Goal: Task Accomplishment & Management: Complete application form

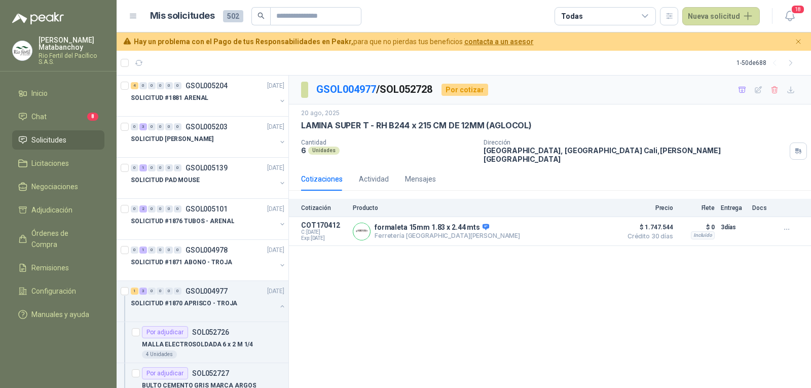
scroll to position [184, 0]
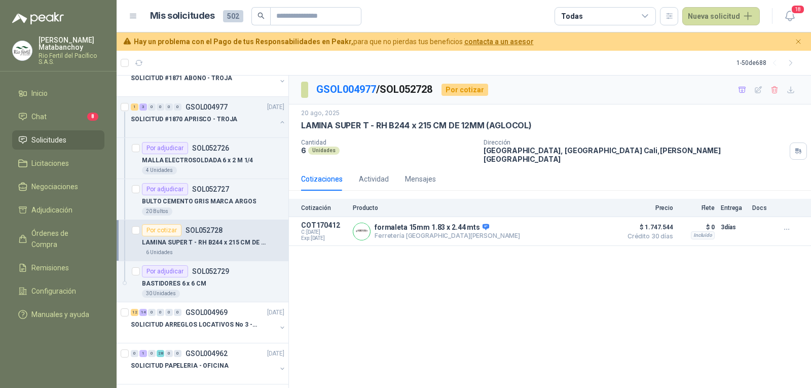
drag, startPoint x: 384, startPoint y: 90, endPoint x: 444, endPoint y: 87, distance: 59.8
click at [444, 87] on div "GSOL004977 / SOL052728 Por cotizar" at bounding box center [394, 90] width 187 height 16
copy p "SOL052728"
click at [438, 304] on div "GSOL004977 / SOL052728 Por cotizar [DATE] LAMINA SUPER T - RH B244 x 215 CM DE …" at bounding box center [550, 231] width 522 height 313
click at [326, 221] on p "COT170412" at bounding box center [324, 225] width 46 height 8
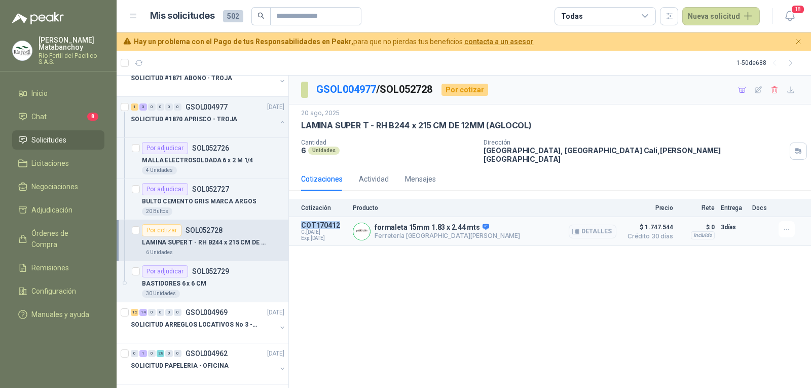
click at [326, 221] on p "COT170412" at bounding box center [324, 225] width 46 height 8
copy p "COT170412"
click at [369, 271] on div "GSOL004977 / SOL052728 Por cotizar [DATE] LAMINA SUPER T - RH B244 x 215 CM DE …" at bounding box center [550, 231] width 522 height 313
click at [578, 229] on icon "button" at bounding box center [577, 231] width 3 height 4
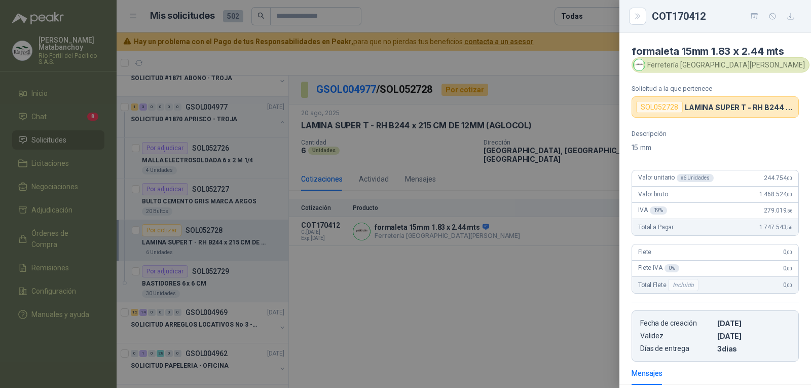
click at [568, 156] on div at bounding box center [405, 194] width 811 height 388
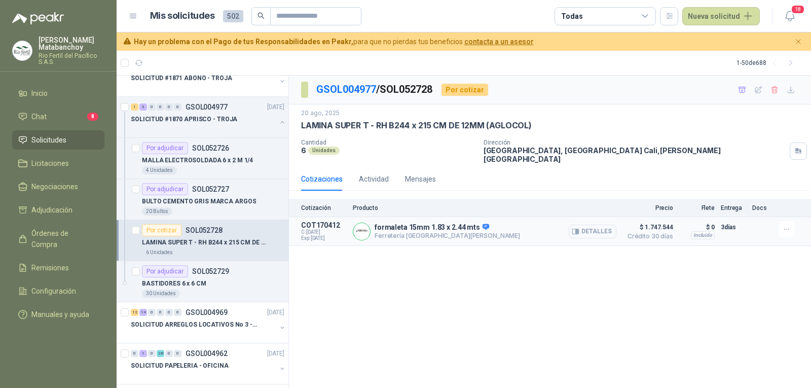
click at [583, 224] on button "Detalles" at bounding box center [592, 231] width 48 height 14
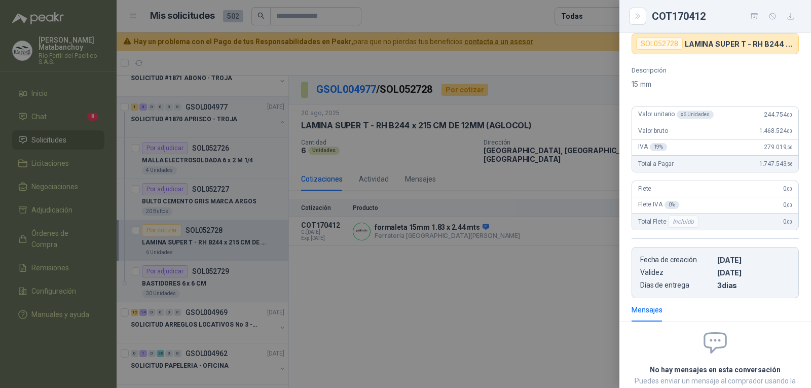
scroll to position [0, 0]
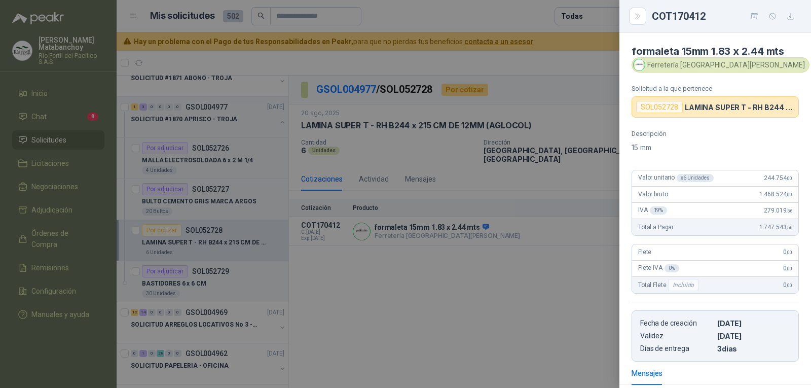
click at [499, 213] on div at bounding box center [405, 194] width 811 height 388
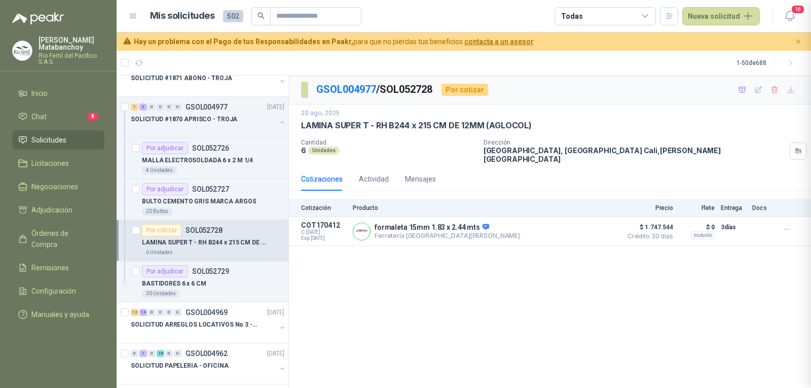
scroll to position [142, 0]
click at [787, 225] on icon "button" at bounding box center [786, 229] width 9 height 9
click at [693, 266] on div "GSOL004977 / SOL052728 Por cotizar [DATE] LAMINA SUPER T - RH B244 x 215 CM DE …" at bounding box center [550, 231] width 522 height 313
click at [756, 87] on icon "button" at bounding box center [758, 90] width 9 height 9
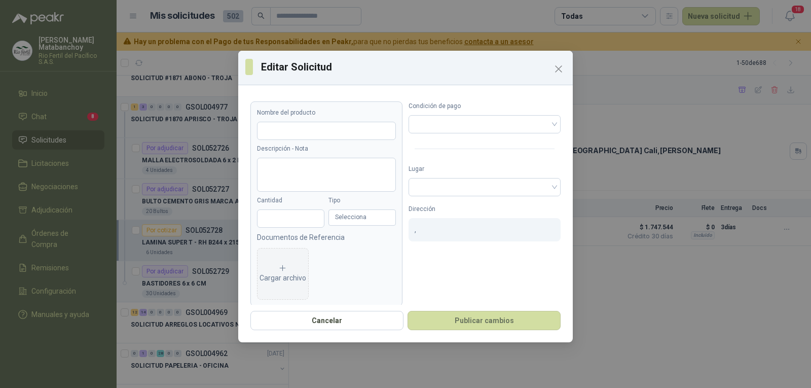
type input "**********"
type input "*"
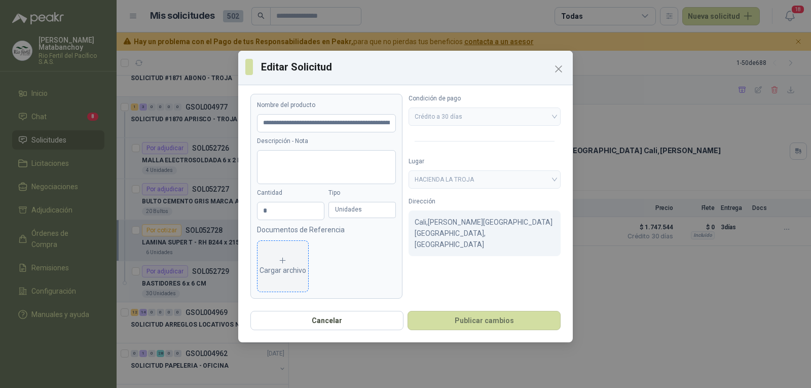
scroll to position [10, 0]
click at [286, 264] on div "Cargar archivo" at bounding box center [282, 264] width 47 height 20
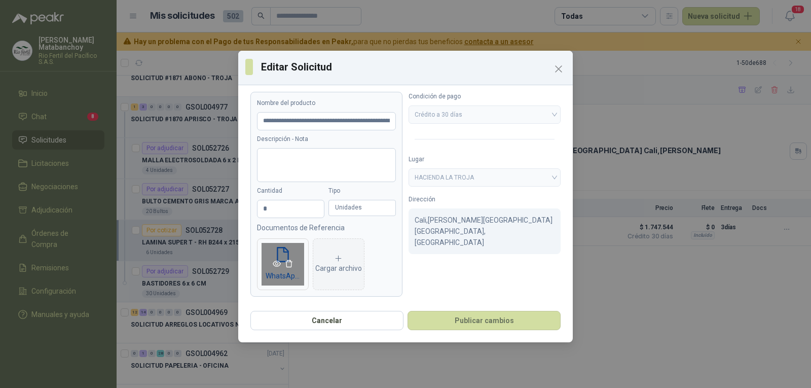
click at [275, 263] on icon "eye" at bounding box center [277, 263] width 8 height 8
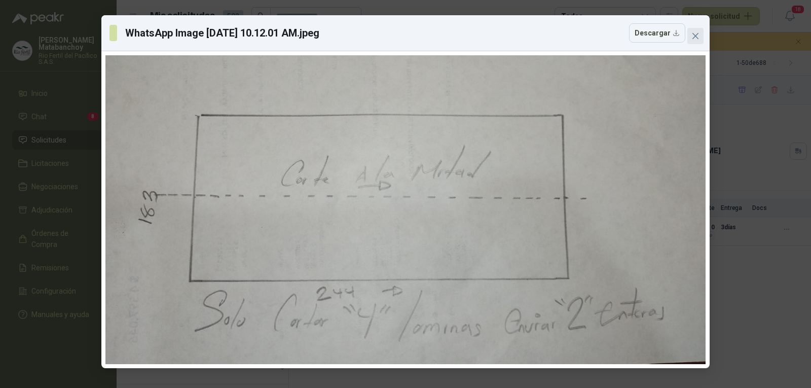
click at [698, 33] on icon "close" at bounding box center [695, 36] width 6 height 6
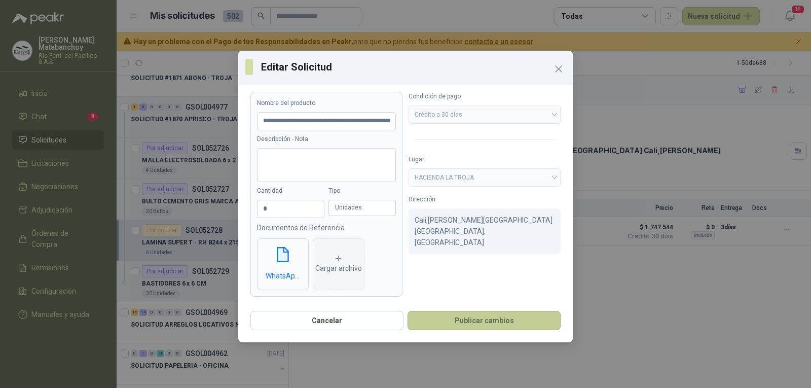
click at [482, 322] on button "Publicar cambios" at bounding box center [483, 320] width 153 height 19
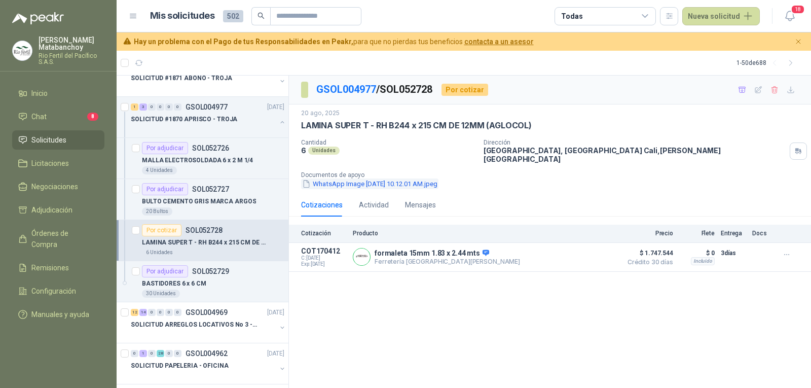
click at [334, 178] on button "WhatsApp Image [DATE] 10.12.01 AM.jpeg" at bounding box center [369, 183] width 137 height 11
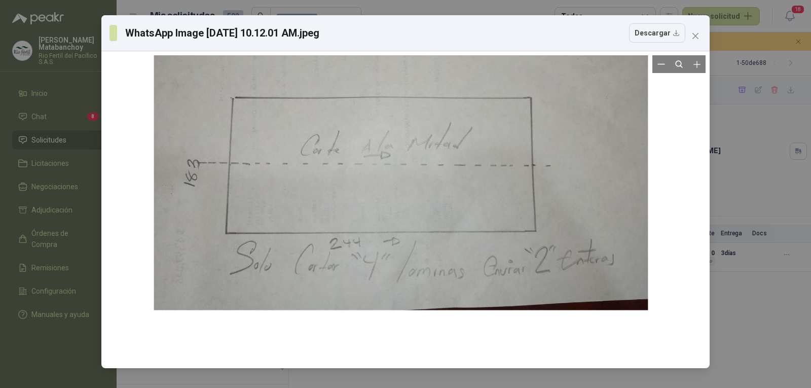
drag, startPoint x: 399, startPoint y: 215, endPoint x: 395, endPoint y: 196, distance: 19.2
click at [395, 196] on div at bounding box center [401, 171] width 494 height 278
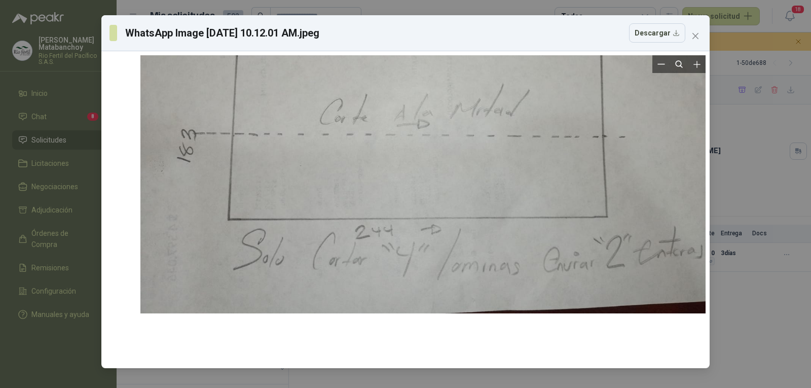
drag, startPoint x: 394, startPoint y: 195, endPoint x: 429, endPoint y: 112, distance: 89.2
click at [429, 112] on div at bounding box center [442, 143] width 604 height 339
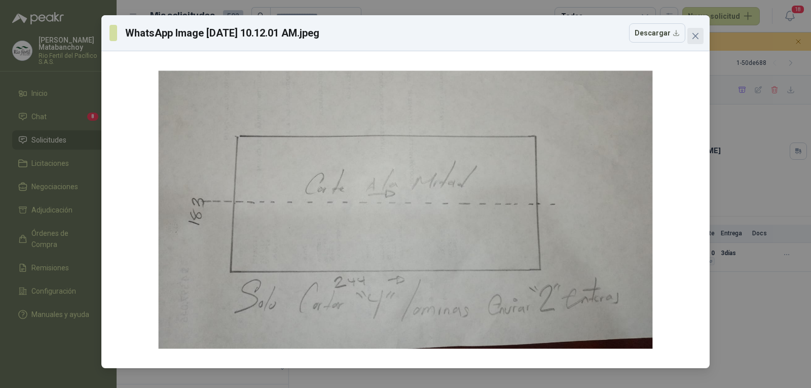
click at [698, 33] on icon "close" at bounding box center [695, 36] width 6 height 6
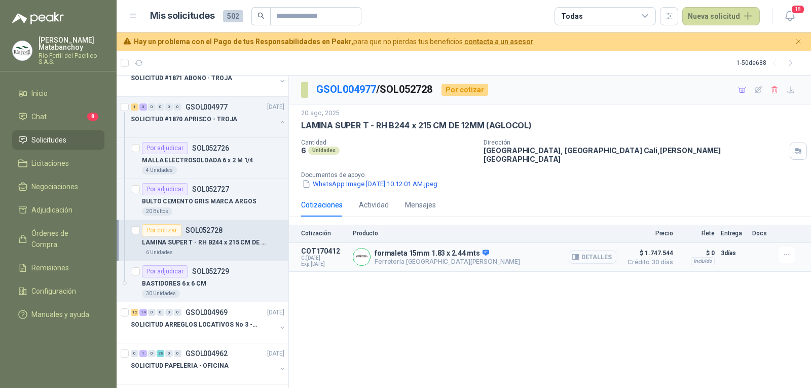
click at [570, 253] on button "Detalles" at bounding box center [592, 257] width 48 height 14
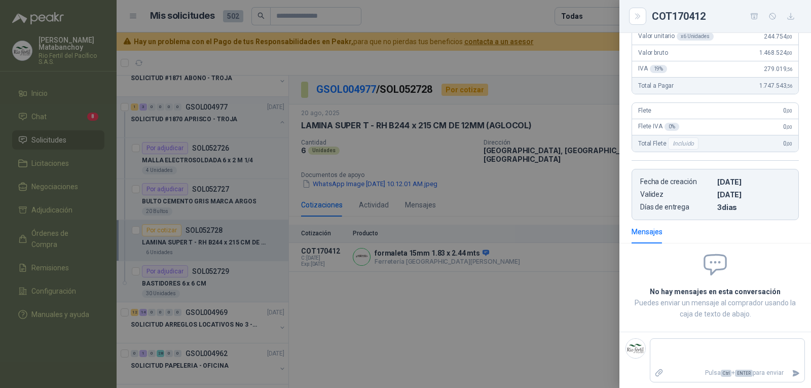
scroll to position [142, 0]
click at [710, 350] on textarea at bounding box center [727, 351] width 154 height 23
click at [567, 319] on div at bounding box center [405, 194] width 811 height 388
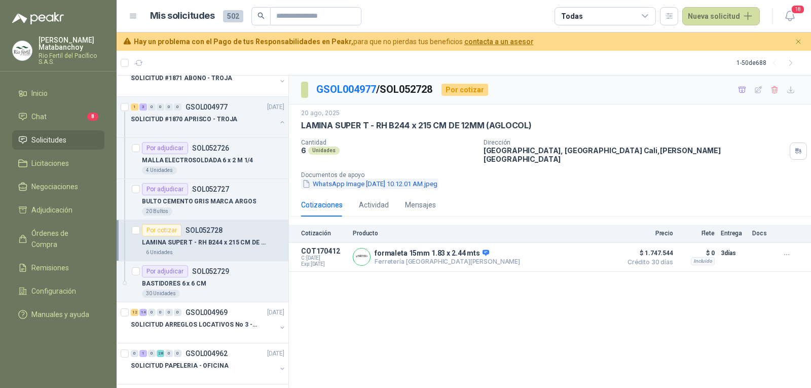
drag, startPoint x: 414, startPoint y: 171, endPoint x: 379, endPoint y: 177, distance: 35.5
click at [379, 178] on button "WhatsApp Image [DATE] 10.12.01 AM.jpeg" at bounding box center [369, 183] width 137 height 11
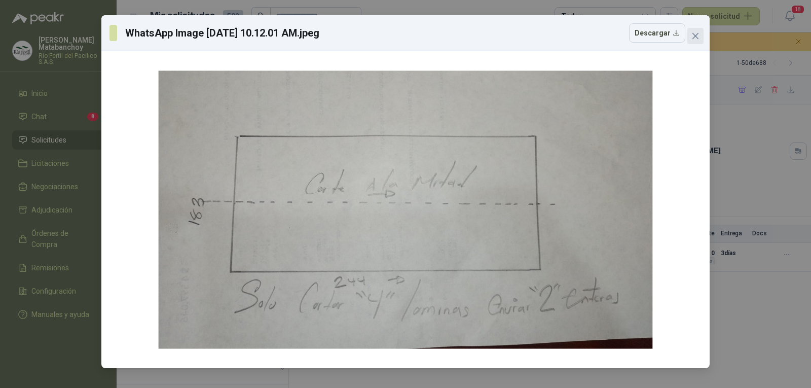
click at [695, 30] on button "Close" at bounding box center [695, 36] width 16 height 16
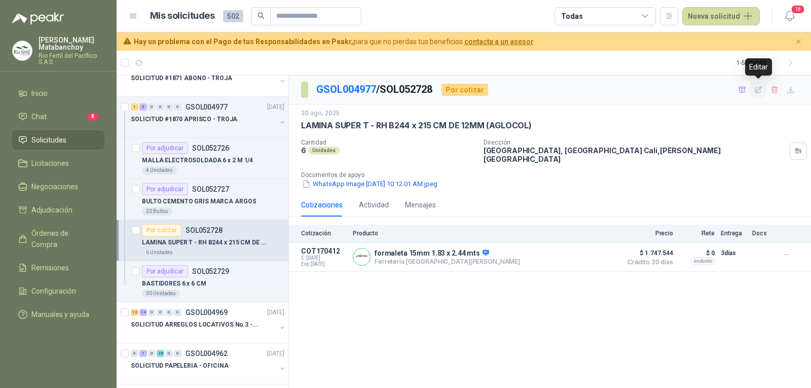
click at [761, 92] on icon "button" at bounding box center [758, 90] width 9 height 9
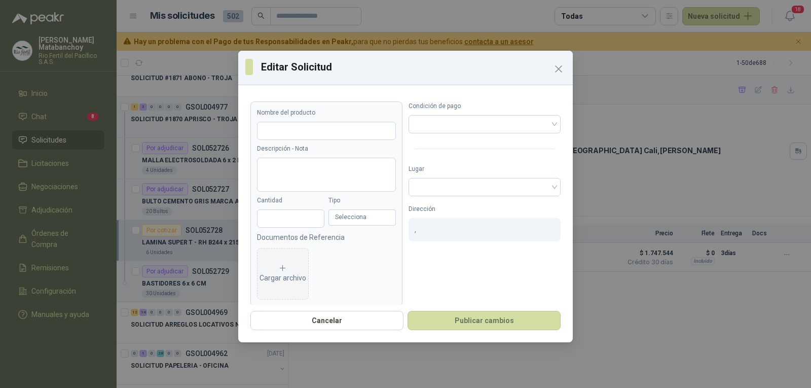
type input "**********"
type input "*"
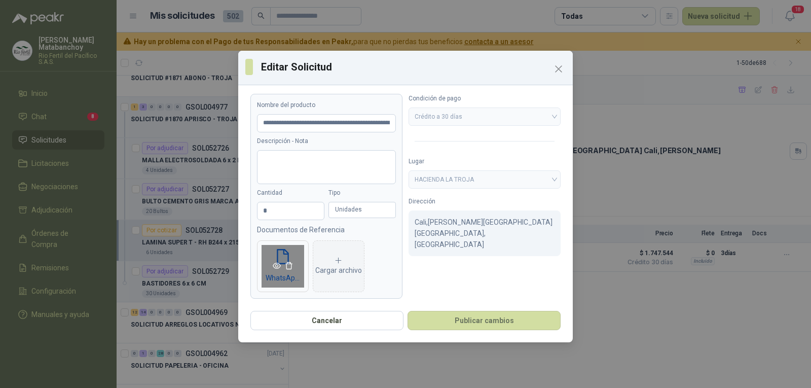
scroll to position [10, 0]
click at [287, 261] on icon "delete" at bounding box center [289, 263] width 8 height 8
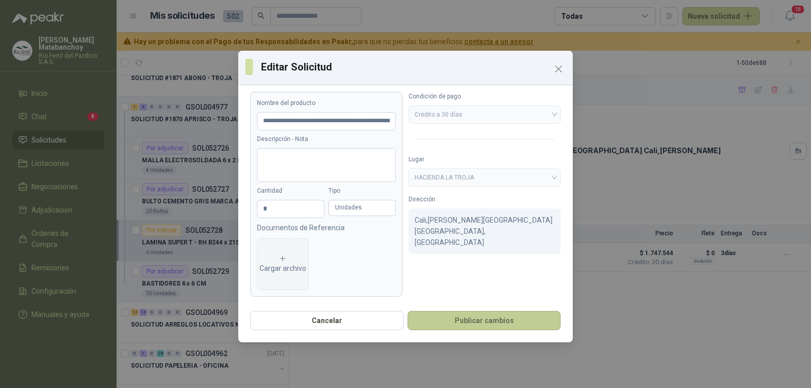
click at [458, 323] on button "Publicar cambios" at bounding box center [483, 320] width 153 height 19
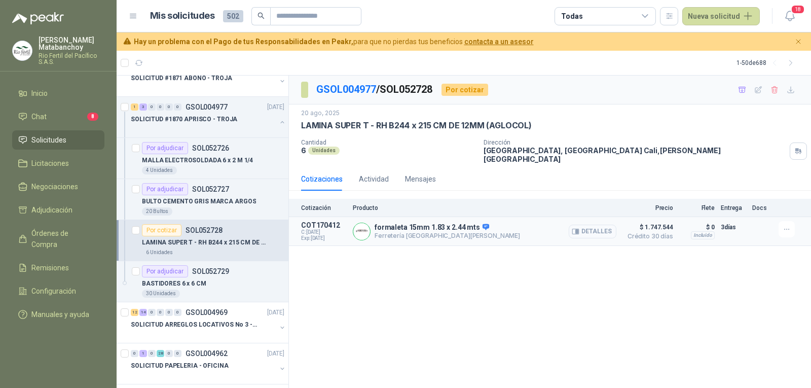
click at [579, 227] on icon "button" at bounding box center [575, 231] width 8 height 8
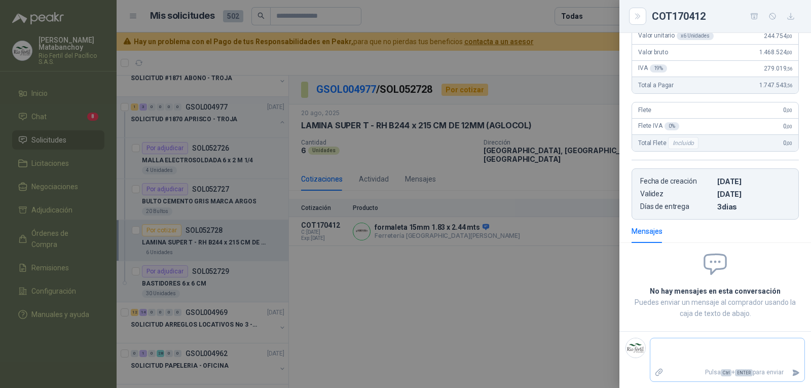
click at [660, 374] on icon "Adjuntar archivos" at bounding box center [658, 371] width 9 height 9
click at [0, 0] on input "file" at bounding box center [0, 0] width 0 height 0
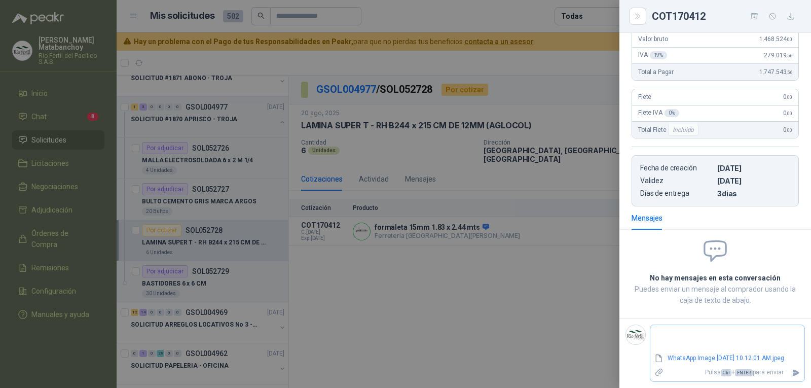
scroll to position [163, 0]
click at [681, 318] on footer "WhatsApp Image [DATE] 10.12.01 AM.jpeg Pulsa Ctrl + ENTER para enviar" at bounding box center [715, 353] width 192 height 70
click at [685, 324] on div "WhatsApp Image [DATE] 10.12.01 AM.jpeg Pulsa Ctrl + ENTER para enviar" at bounding box center [727, 352] width 155 height 57
click at [679, 327] on textarea at bounding box center [727, 338] width 154 height 23
type textarea "*"
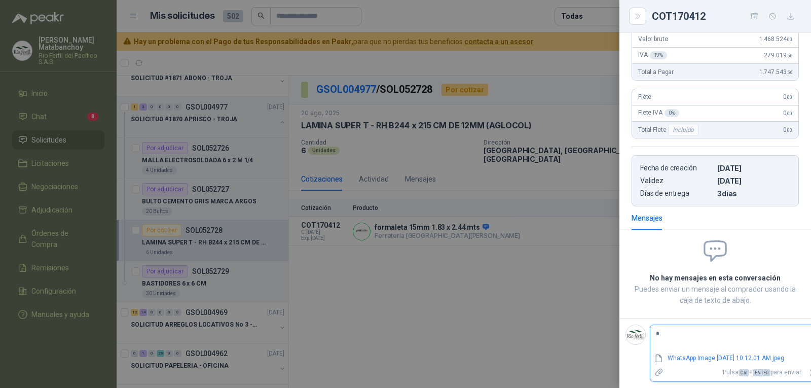
type textarea "**"
type textarea "***"
type textarea "****"
type textarea "******"
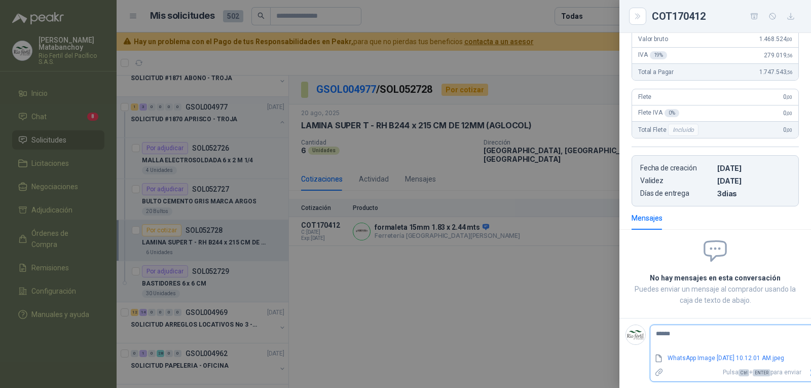
type textarea "*******"
type textarea "********"
type textarea "*********"
type textarea "**********"
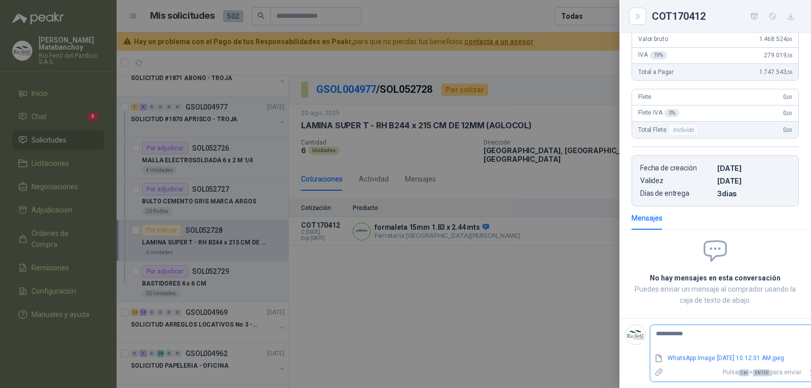
type textarea "**********"
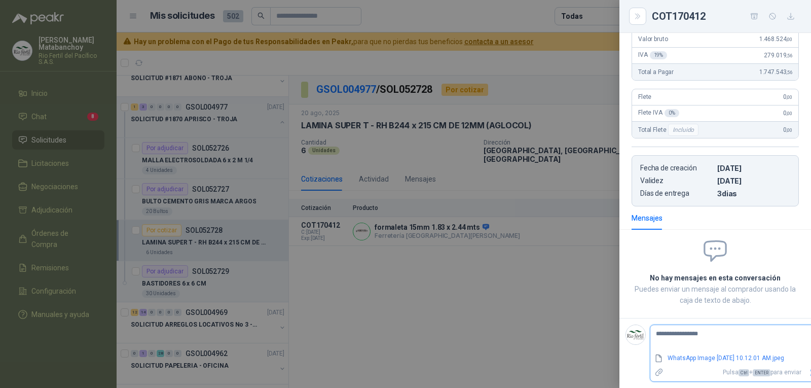
type textarea "**********"
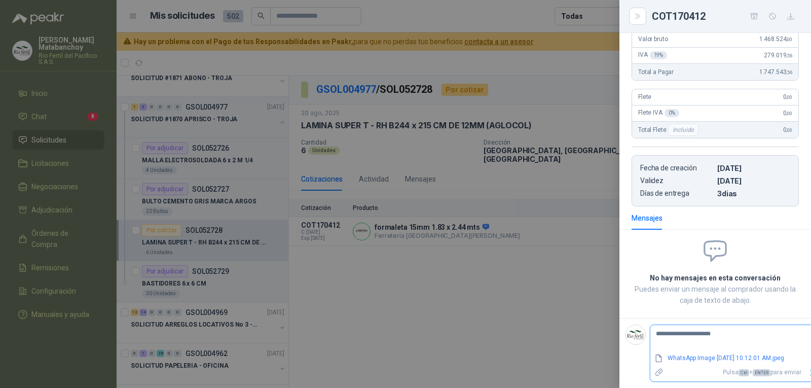
type textarea "**********"
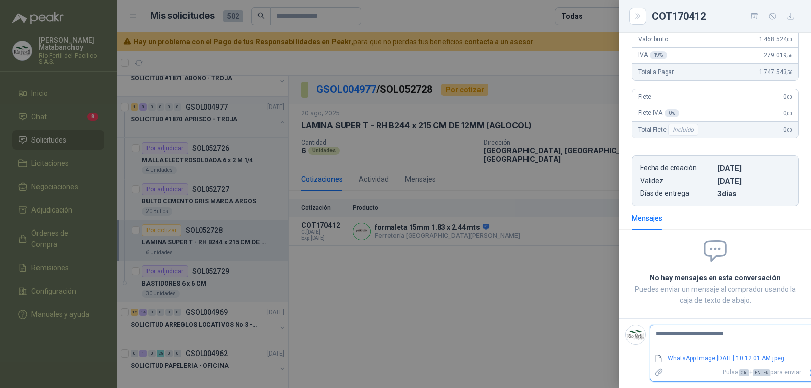
type textarea "**********"
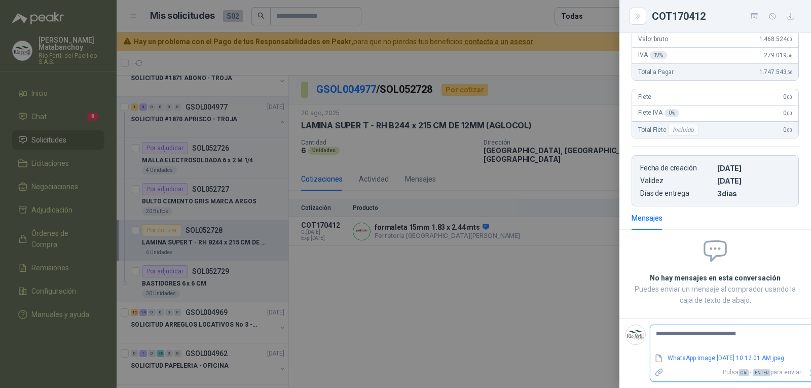
type textarea "**********"
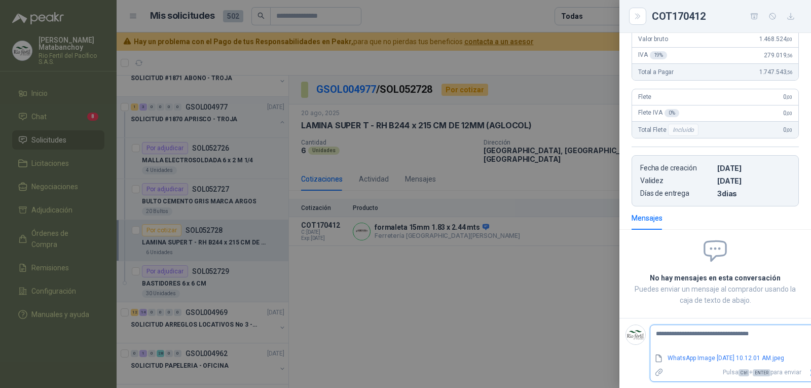
type textarea "**********"
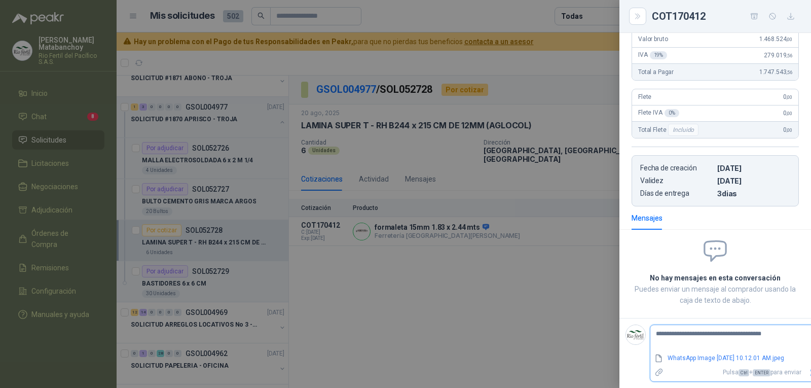
type textarea "**********"
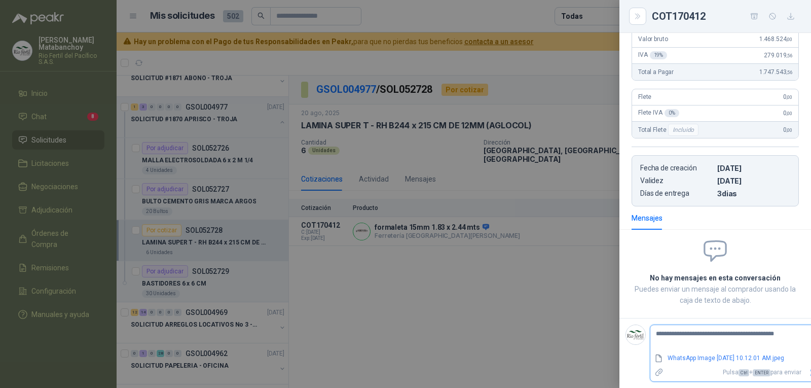
type textarea "**********"
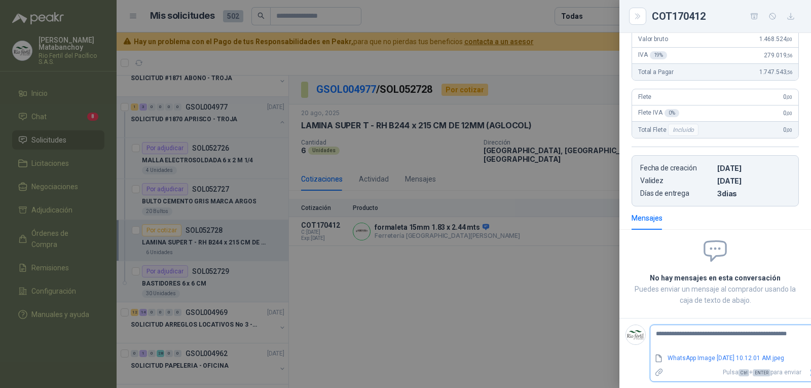
type textarea "**********"
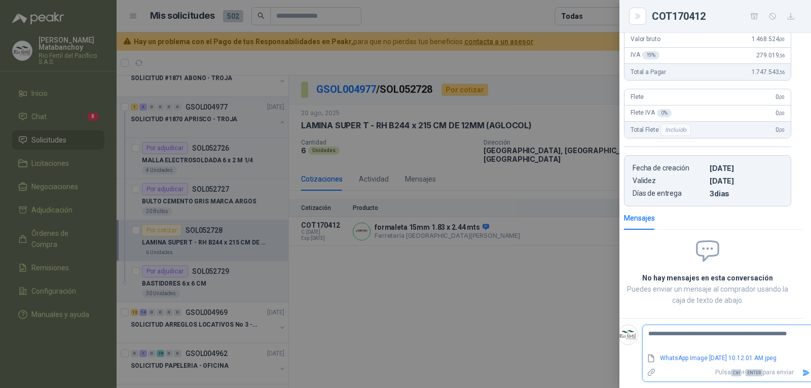
type textarea "**********"
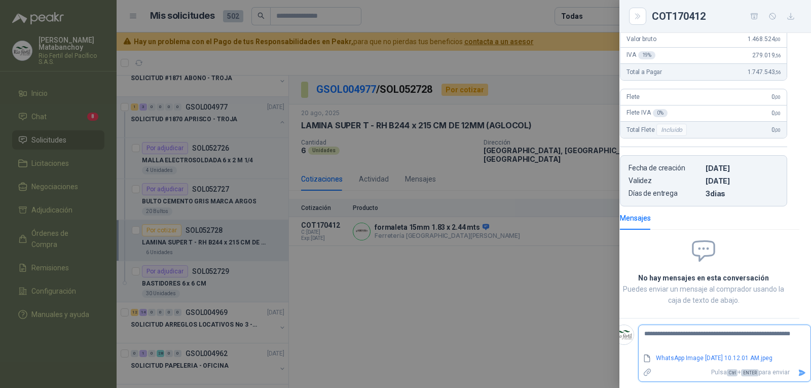
type textarea "**********"
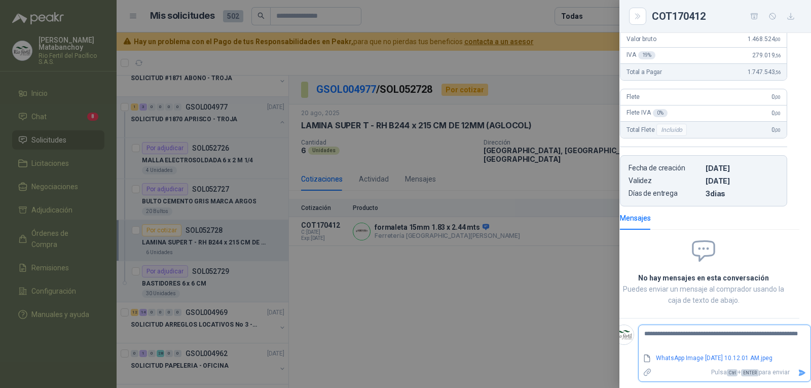
type textarea "**********"
click at [802, 368] on icon "Enviar" at bounding box center [801, 372] width 9 height 9
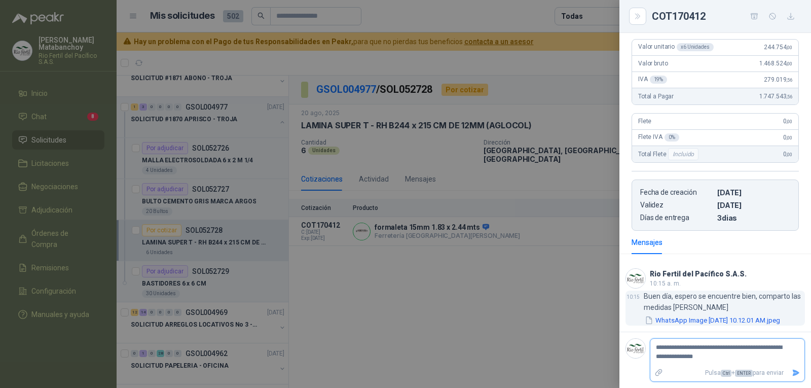
scroll to position [139, 0]
click at [703, 315] on button "WhatsApp Image [DATE] 10.12.01 AM.jpeg" at bounding box center [711, 320] width 137 height 11
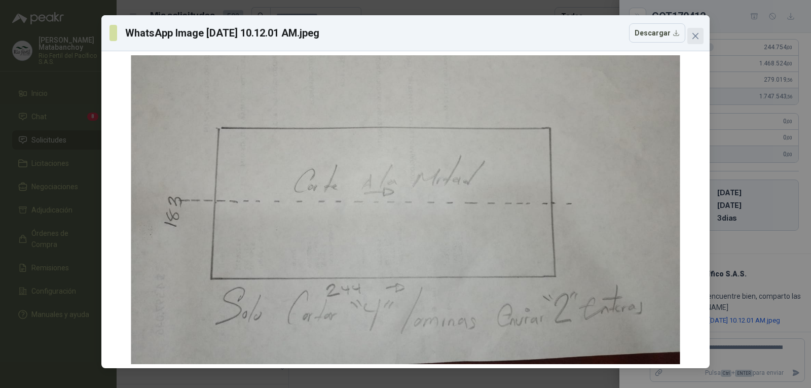
click at [692, 35] on icon "close" at bounding box center [695, 36] width 8 height 8
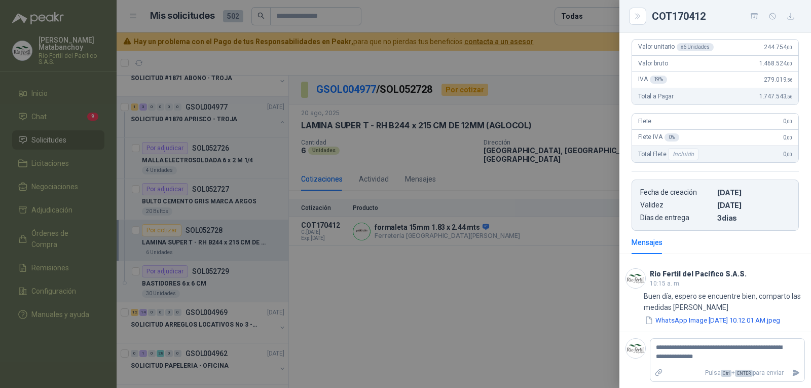
click at [489, 319] on div at bounding box center [405, 194] width 811 height 388
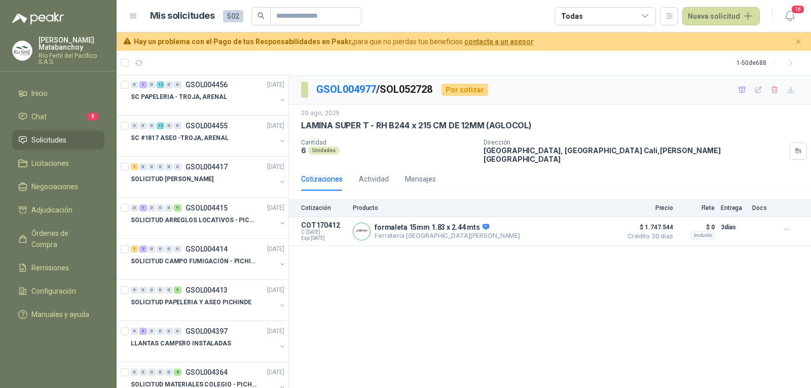
scroll to position [944, 0]
click at [230, 276] on div at bounding box center [203, 272] width 145 height 8
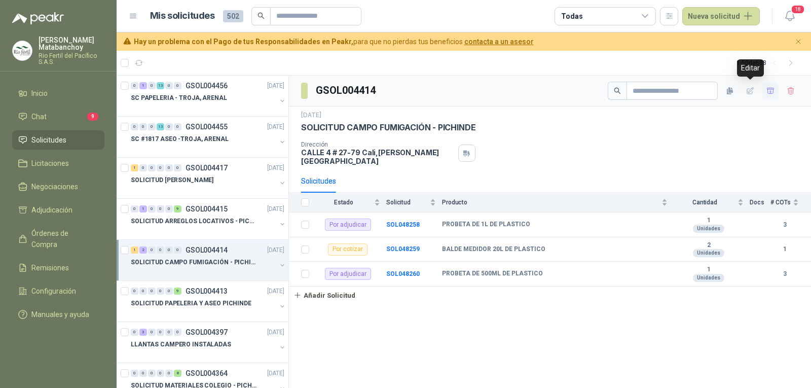
click at [763, 88] on button "button" at bounding box center [770, 91] width 16 height 16
click at [37, 207] on span "Adjudicación" at bounding box center [51, 209] width 41 height 11
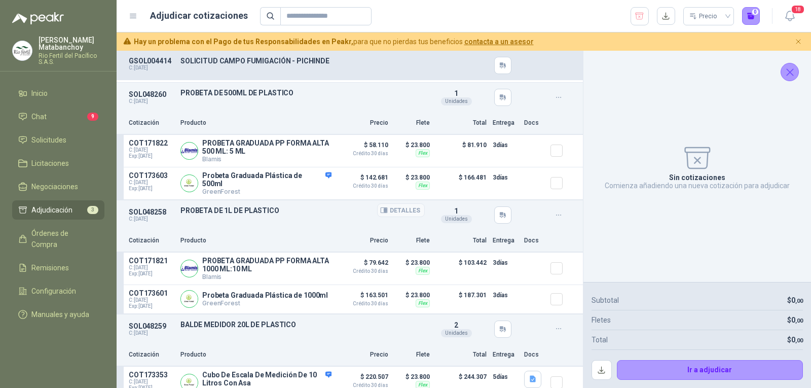
scroll to position [32, 0]
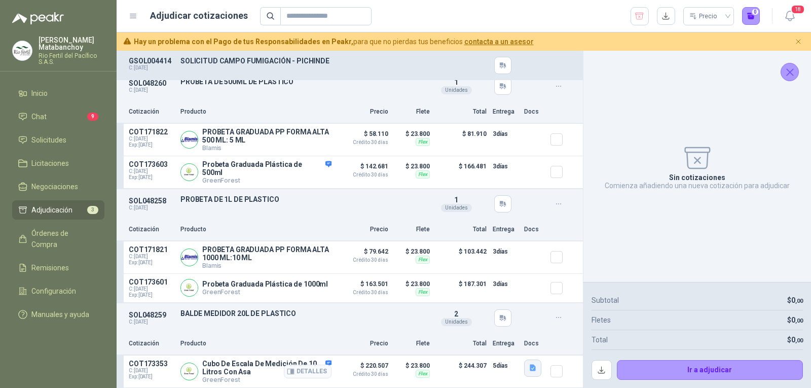
click at [524, 371] on button "button" at bounding box center [532, 367] width 17 height 17
click at [500, 340] on button "image.png" at bounding box center [504, 344] width 44 height 11
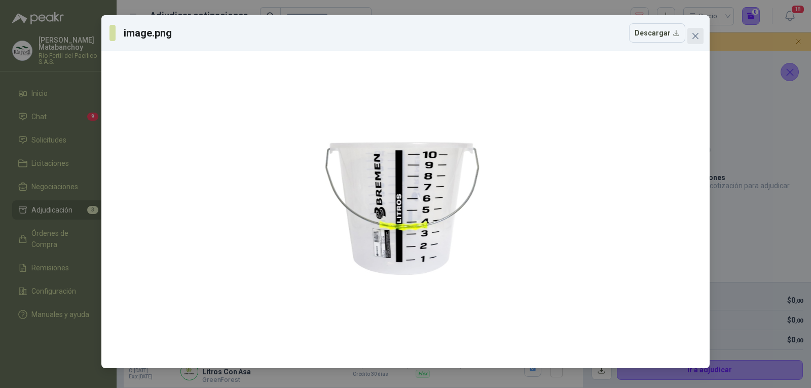
click at [694, 38] on icon "close" at bounding box center [695, 36] width 8 height 8
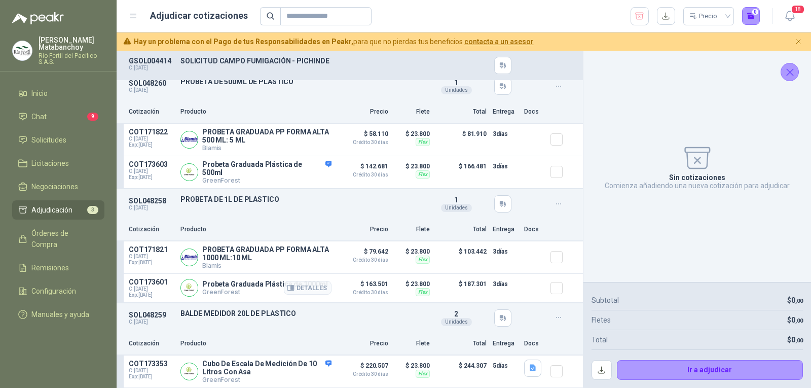
click at [225, 283] on p "Probeta Graduada Plástica de 1000ml" at bounding box center [265, 284] width 126 height 8
copy p "Probeta Graduada Plástica de 1000ml"
click at [291, 211] on div "SOL048258 C: [DATE] PROBETA DE 1L DE PLASTICO Detalles 1 Unidades" at bounding box center [350, 203] width 466 height 29
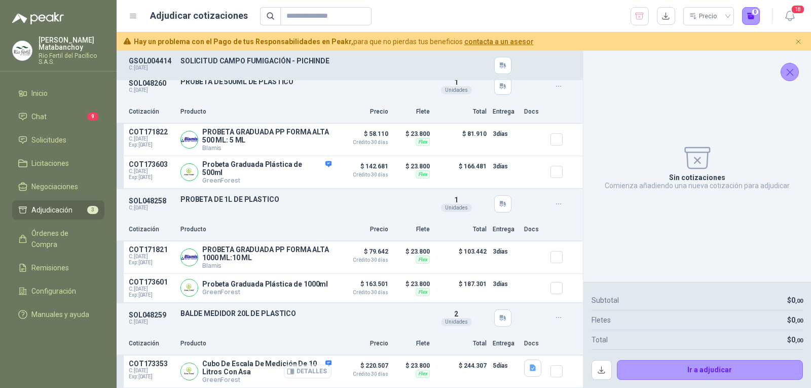
click at [311, 371] on button "Detalles" at bounding box center [308, 371] width 48 height 14
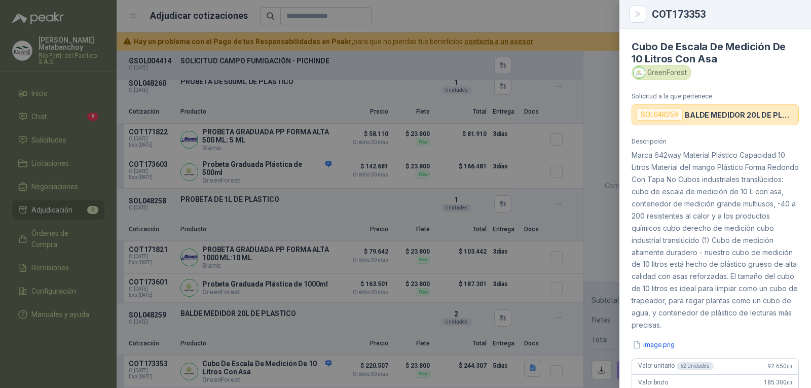
scroll to position [0, 0]
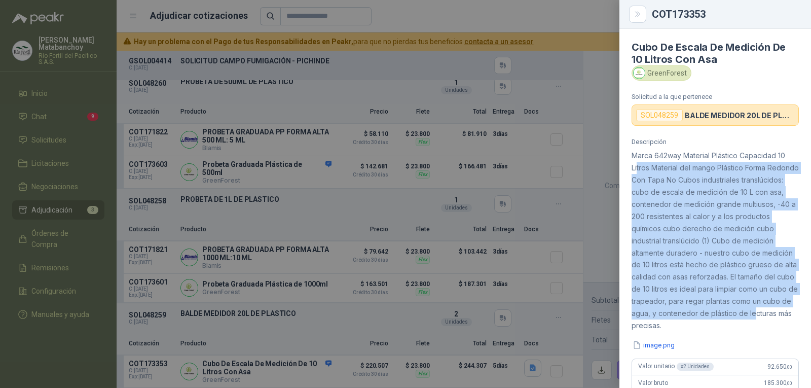
drag, startPoint x: 637, startPoint y: 165, endPoint x: 685, endPoint y: 332, distance: 174.0
click at [685, 332] on div "Descripción Marca 642way Material Plástico Capacidad 10 Litros Material del man…" at bounding box center [715, 344] width 192 height 412
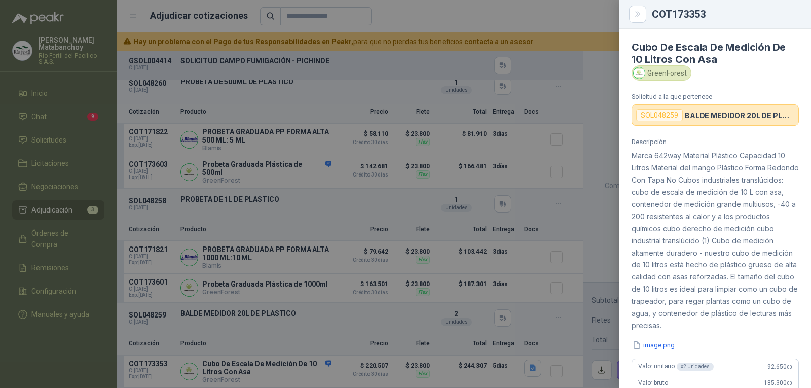
click at [660, 75] on div "GreenForest" at bounding box center [661, 72] width 60 height 15
copy div "GreenForest"
click at [435, 179] on div at bounding box center [405, 194] width 811 height 388
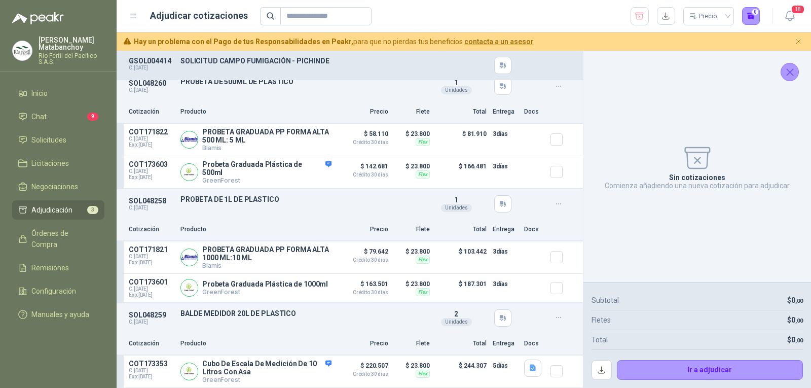
click at [348, 211] on div "SOL048258 C: [DATE] PROBETA DE 1L DE PLASTICO Detalles 1 Unidades" at bounding box center [350, 203] width 466 height 29
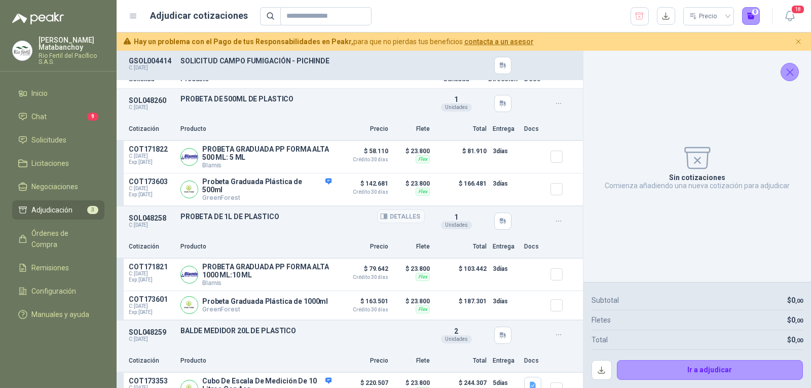
scroll to position [0, 0]
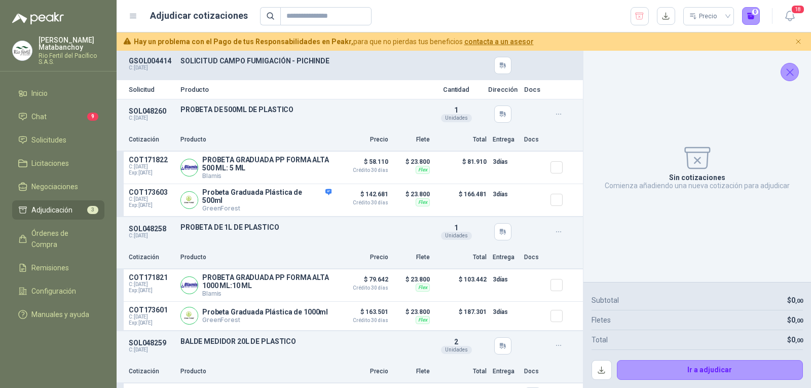
click at [640, 19] on icon "button" at bounding box center [639, 16] width 10 height 10
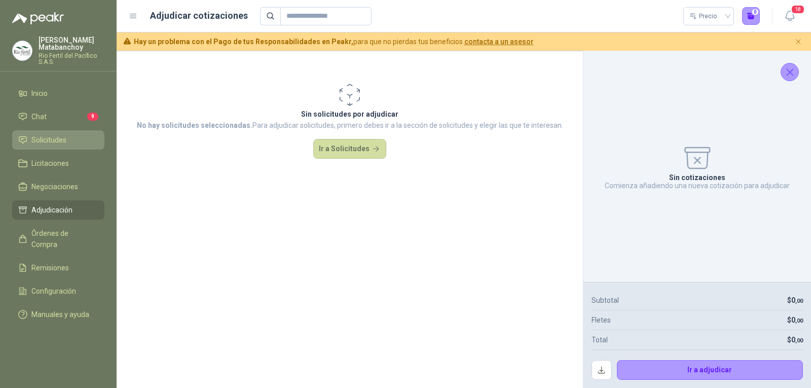
click at [46, 140] on span "Solicitudes" at bounding box center [48, 139] width 35 height 11
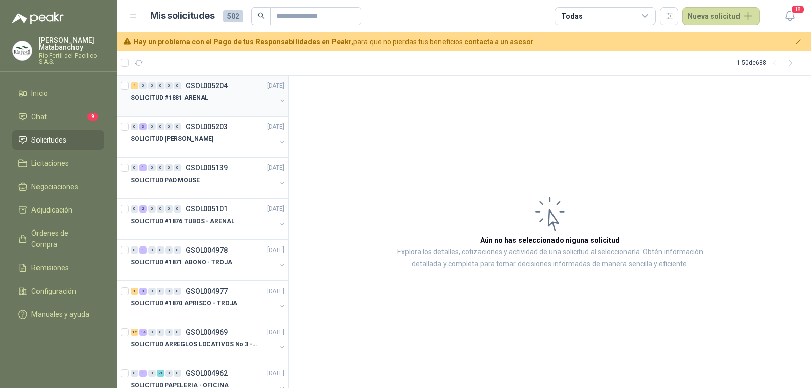
click at [198, 94] on p "SOLICITUD #1881 ARENAL" at bounding box center [170, 98] width 78 height 10
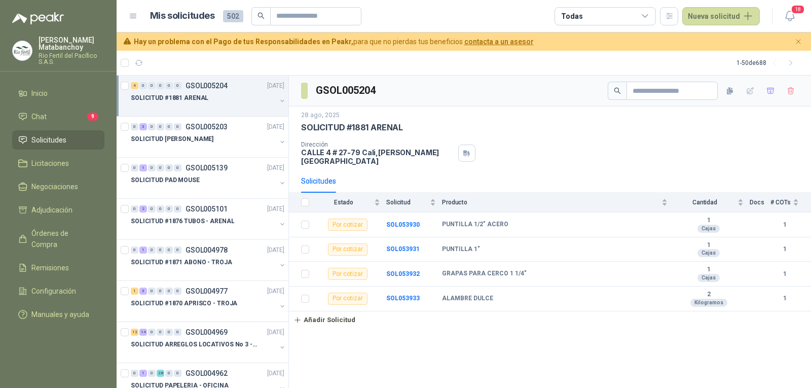
click at [80, 140] on li "Solicitudes" at bounding box center [58, 139] width 80 height 11
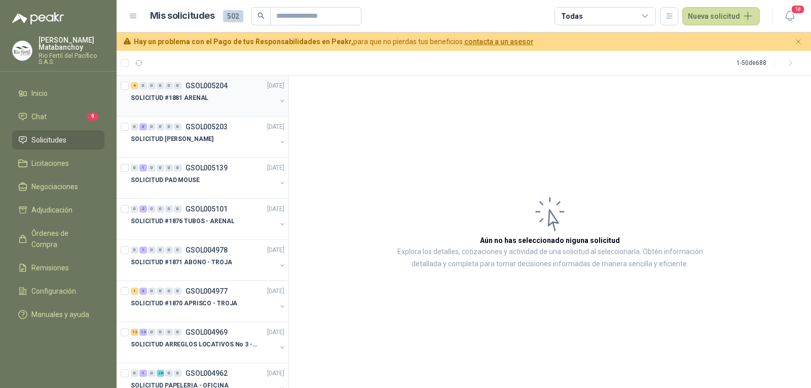
click at [194, 95] on p "SOLICITUD #1881 ARENAL" at bounding box center [170, 98] width 78 height 10
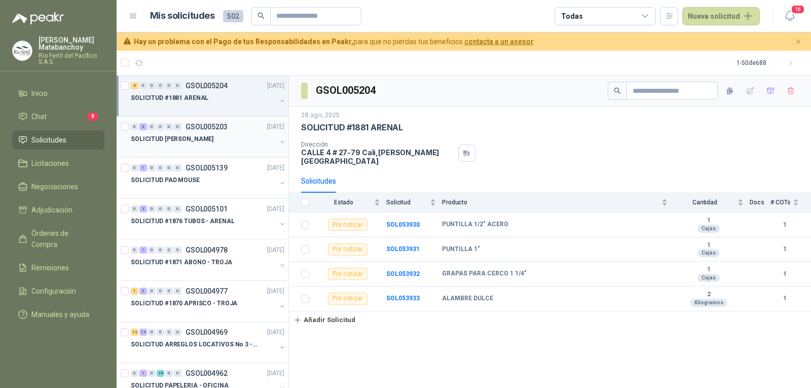
click at [223, 135] on div "SOLICITUD [PERSON_NAME]" at bounding box center [203, 139] width 145 height 12
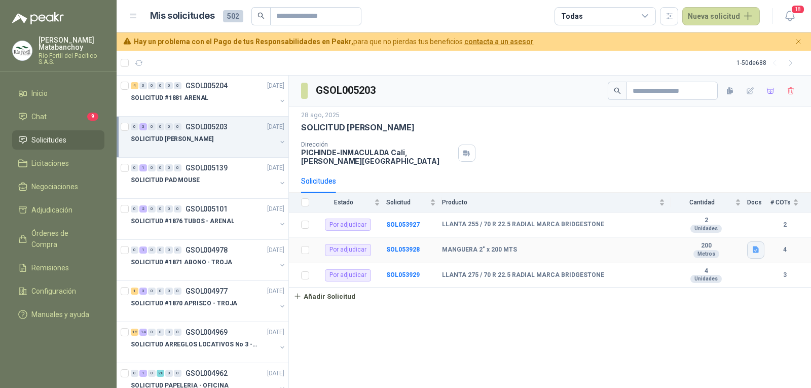
click at [756, 247] on icon "button" at bounding box center [755, 249] width 6 height 7
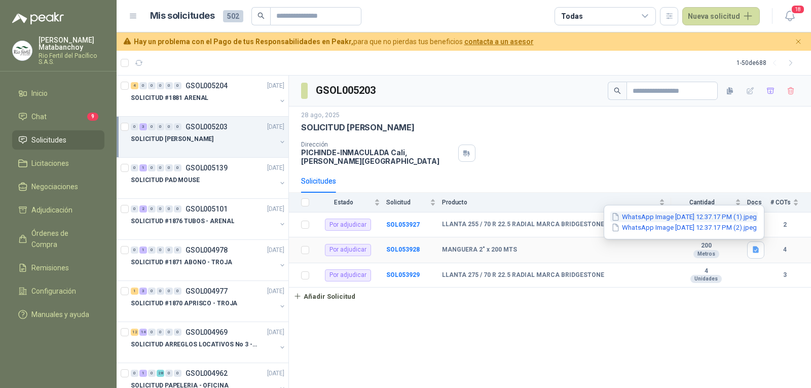
click at [695, 220] on button "WhatsApp Image [DATE] 12.37.17 PM (1).jpeg" at bounding box center [683, 216] width 147 height 11
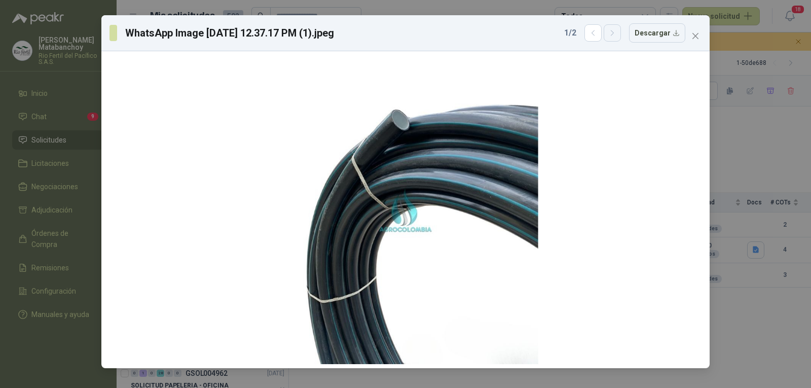
click at [614, 34] on icon "button" at bounding box center [612, 33] width 9 height 9
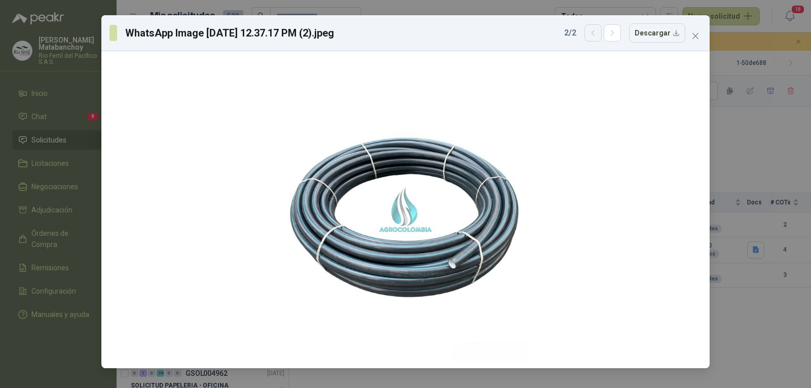
click at [597, 32] on icon "button" at bounding box center [593, 33] width 9 height 9
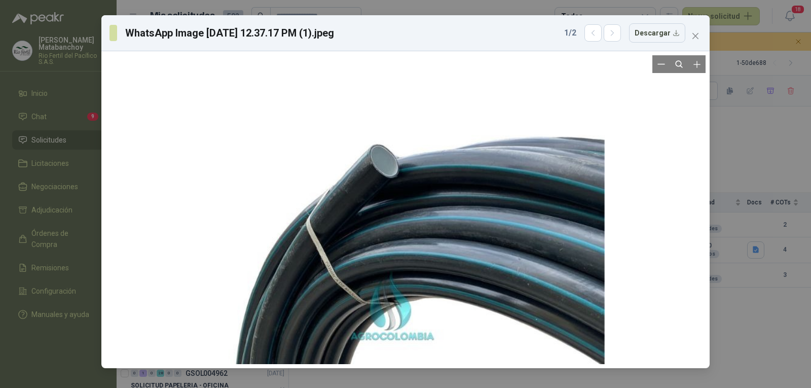
drag, startPoint x: 431, startPoint y: 112, endPoint x: 417, endPoint y: 181, distance: 69.7
click at [417, 181] on div at bounding box center [392, 304] width 425 height 493
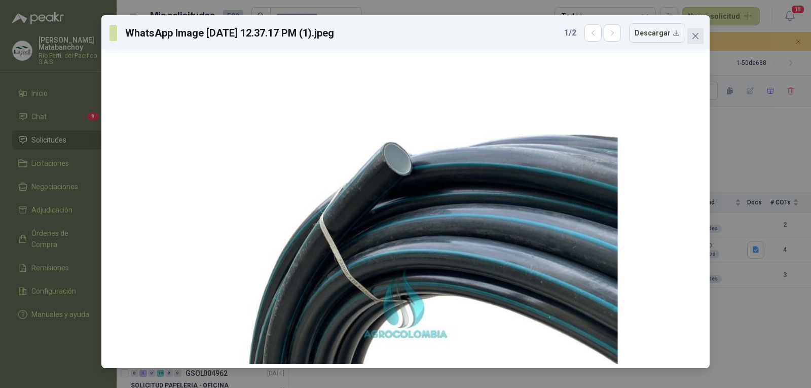
click at [688, 32] on span "Close" at bounding box center [695, 36] width 16 height 8
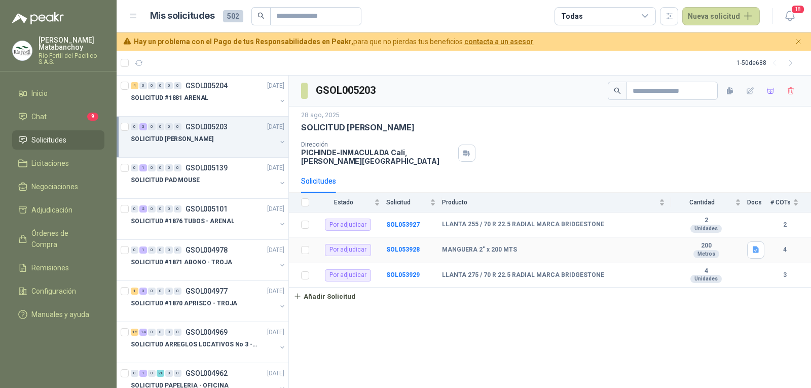
click at [404, 245] on td "SOL053928" at bounding box center [414, 250] width 56 height 26
click at [406, 252] on b "SOL053928" at bounding box center [402, 249] width 33 height 7
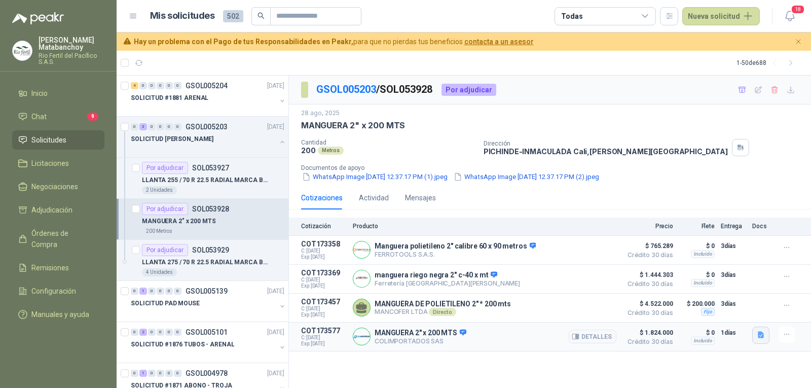
click at [759, 336] on icon "button" at bounding box center [760, 334] width 6 height 7
click at [698, 298] on button "WhatsApp Image [DATE] 4.03.46 PM.jpeg" at bounding box center [696, 303] width 134 height 11
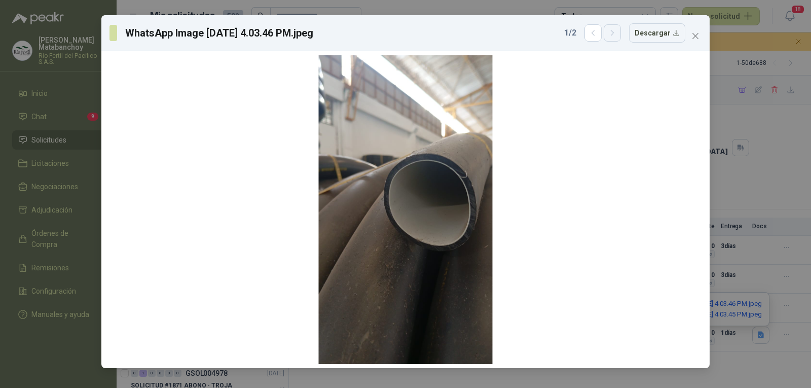
click at [611, 39] on button "button" at bounding box center [611, 32] width 17 height 17
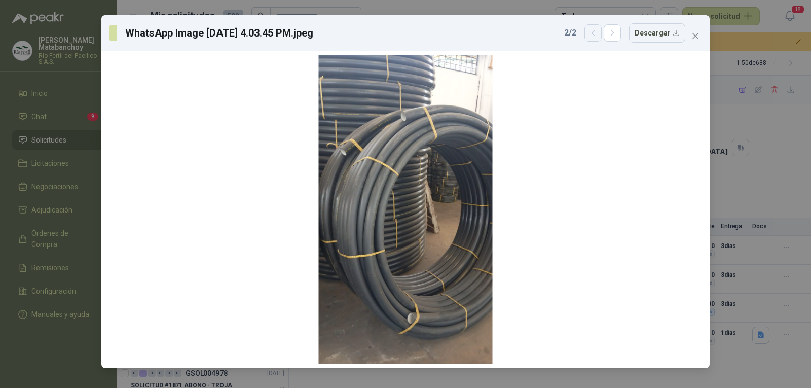
click at [593, 33] on icon "button" at bounding box center [593, 33] width 9 height 9
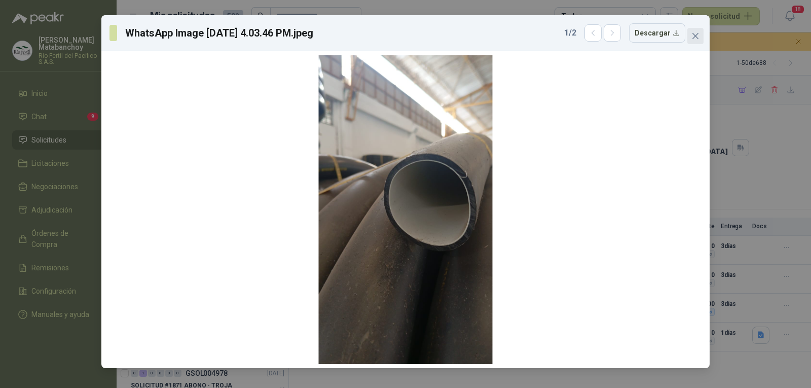
click at [695, 32] on icon "close" at bounding box center [695, 36] width 8 height 8
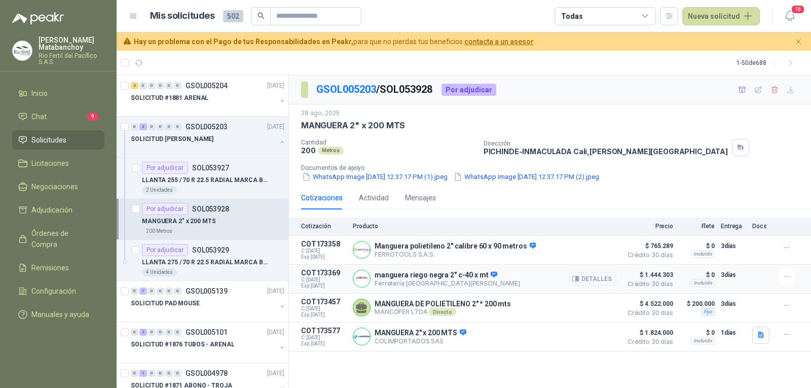
click at [598, 279] on button "Detalles" at bounding box center [592, 279] width 48 height 14
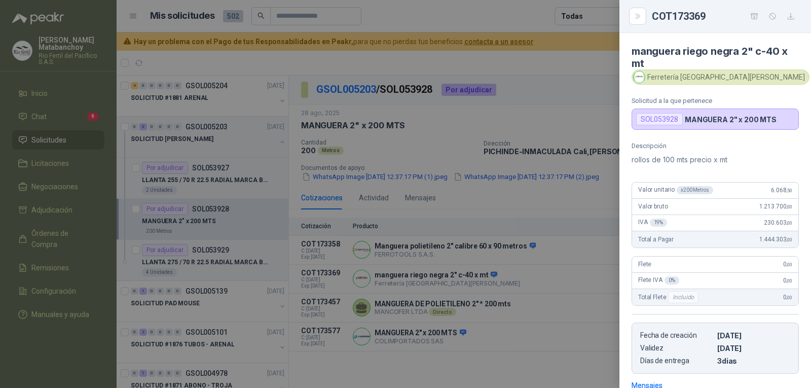
click at [560, 240] on div at bounding box center [405, 194] width 811 height 388
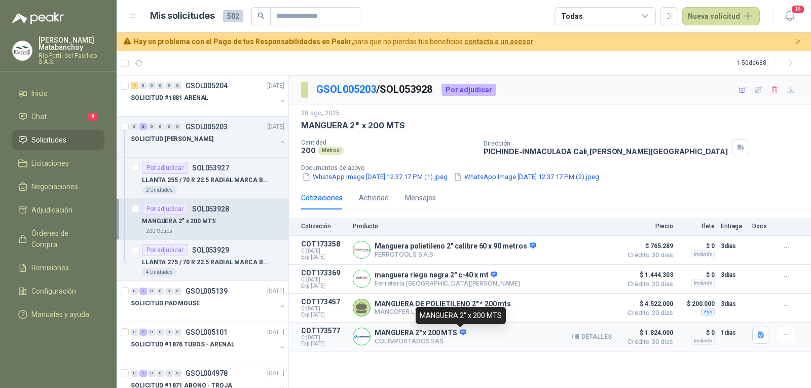
click at [460, 331] on icon at bounding box center [463, 332] width 7 height 6
click at [599, 341] on button "Detalles" at bounding box center [592, 336] width 48 height 14
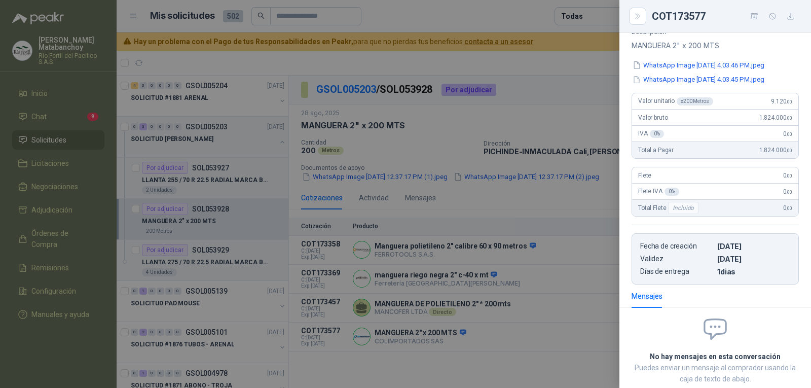
scroll to position [0, 0]
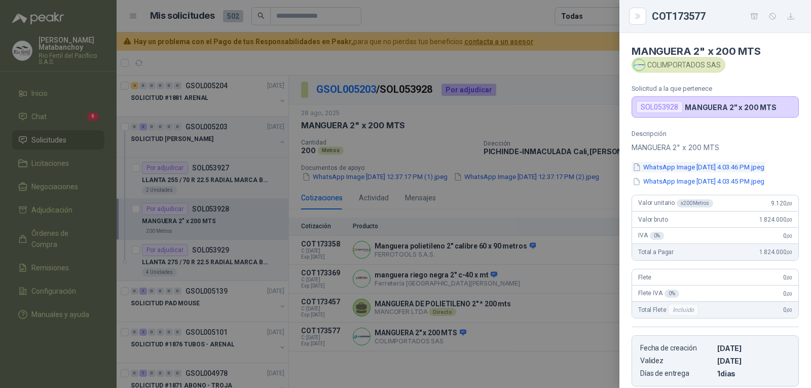
click at [664, 163] on button "WhatsApp Image [DATE] 4.03.46 PM.jpeg" at bounding box center [698, 167] width 134 height 11
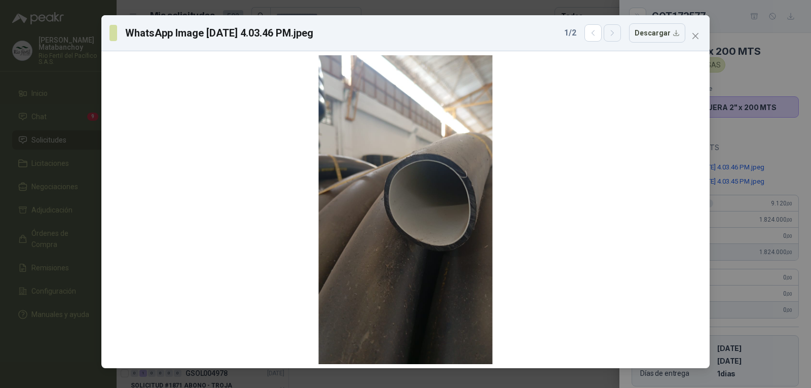
click at [617, 31] on icon "button" at bounding box center [612, 33] width 9 height 9
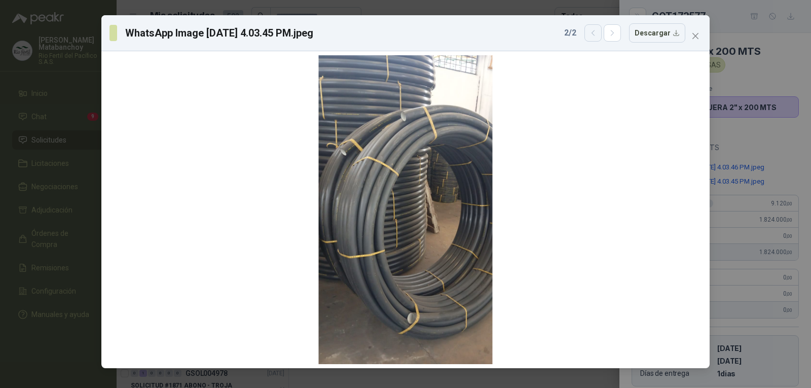
click at [597, 34] on icon "button" at bounding box center [593, 33] width 9 height 9
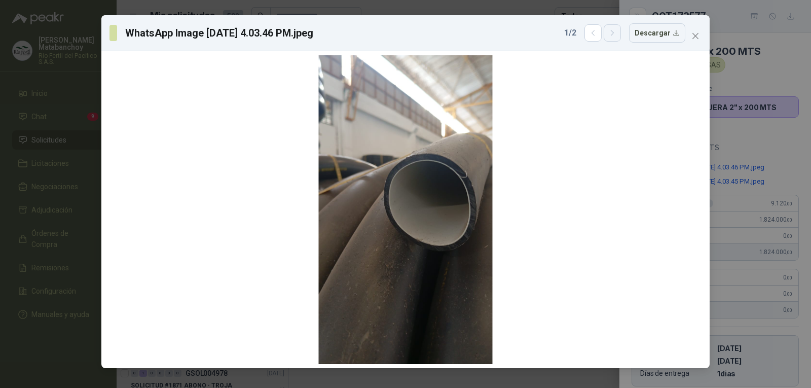
click at [614, 38] on button "button" at bounding box center [611, 32] width 17 height 17
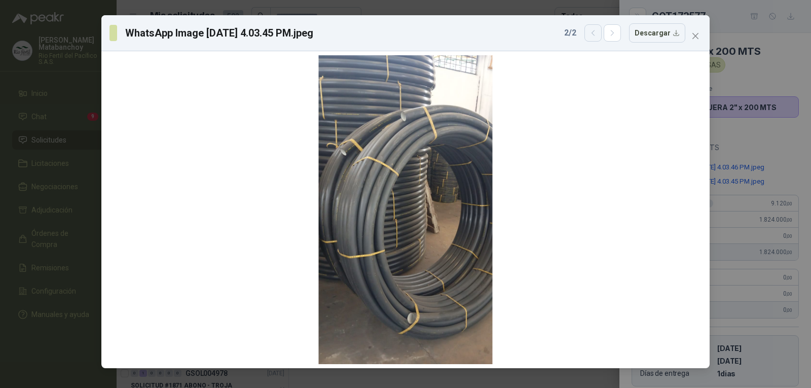
click at [597, 31] on icon "button" at bounding box center [593, 33] width 9 height 9
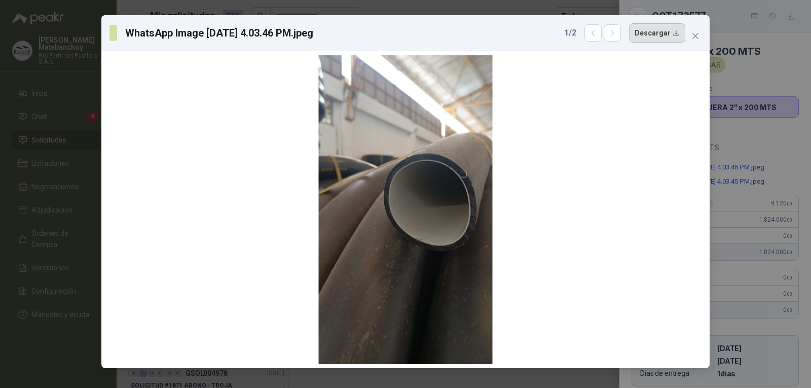
click at [645, 38] on button "Descargar" at bounding box center [657, 32] width 56 height 19
click at [611, 33] on button "button" at bounding box center [611, 32] width 17 height 17
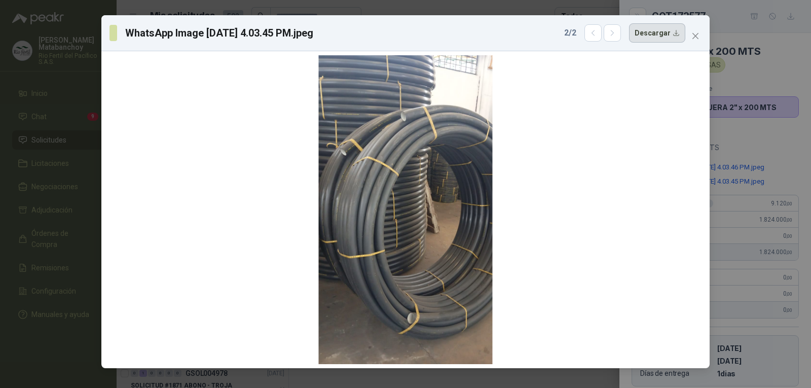
click at [651, 31] on button "Descargar" at bounding box center [657, 32] width 56 height 19
click at [699, 34] on span "Close" at bounding box center [695, 36] width 16 height 8
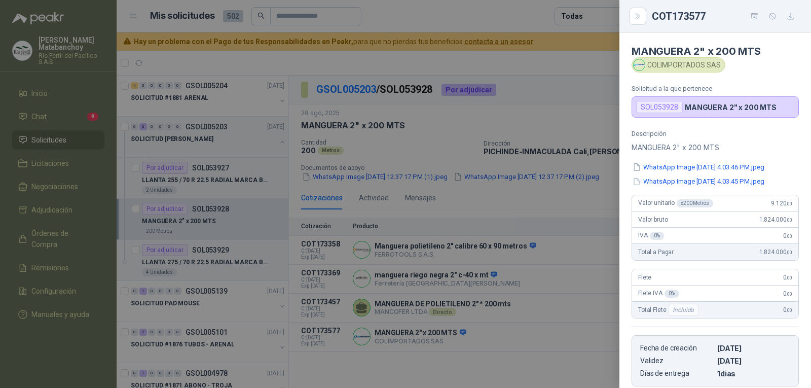
click at [345, 178] on div at bounding box center [405, 194] width 811 height 388
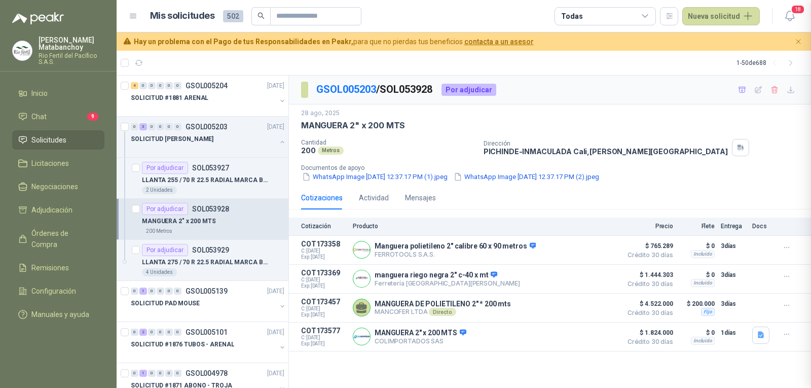
scroll to position [167, 0]
click at [278, 139] on button "button" at bounding box center [282, 142] width 8 height 8
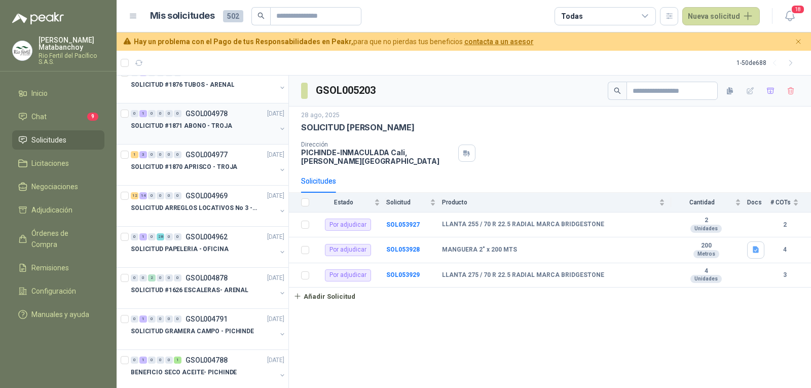
scroll to position [152, 0]
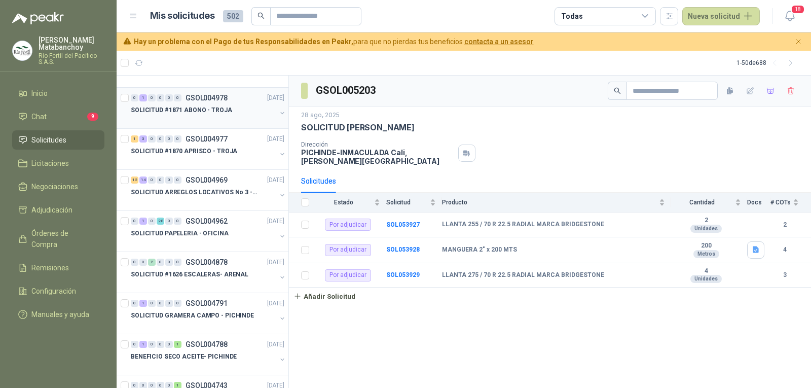
click at [215, 109] on p "SOLICITUD #1871 ABONO - TROJA" at bounding box center [181, 110] width 101 height 10
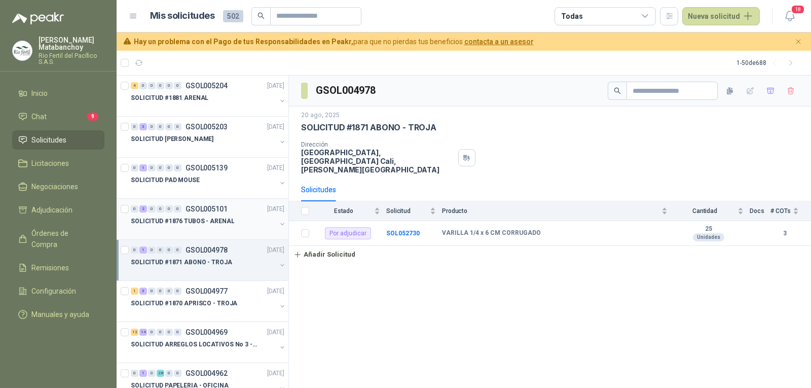
click at [205, 221] on p "SOLICITUD #1876 TUBOS - ARENAL" at bounding box center [182, 221] width 103 height 10
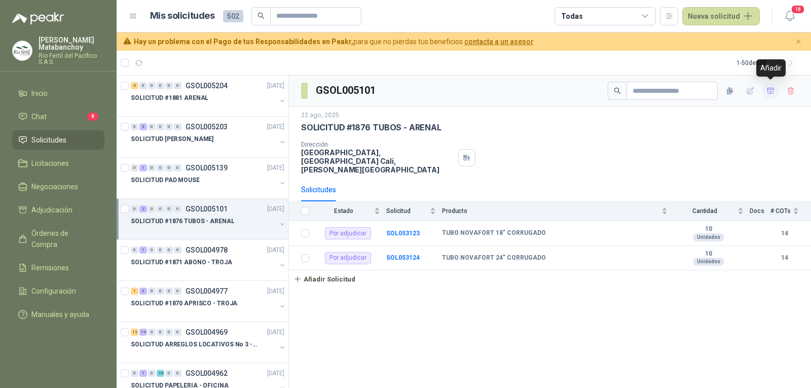
click at [764, 93] on button "button" at bounding box center [770, 91] width 16 height 16
click at [49, 205] on span "Adjudicación" at bounding box center [51, 209] width 41 height 11
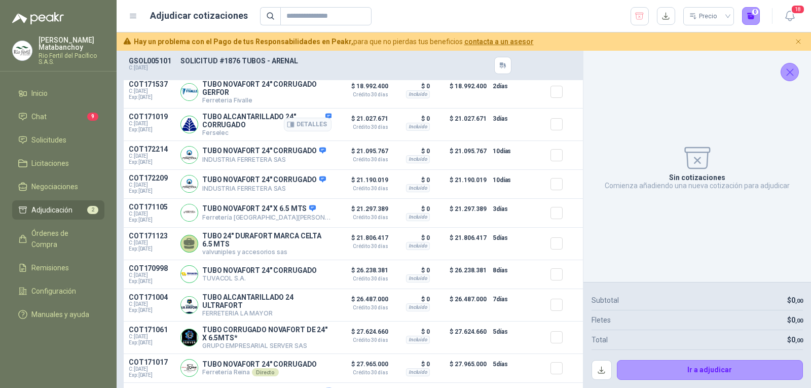
scroll to position [608, 0]
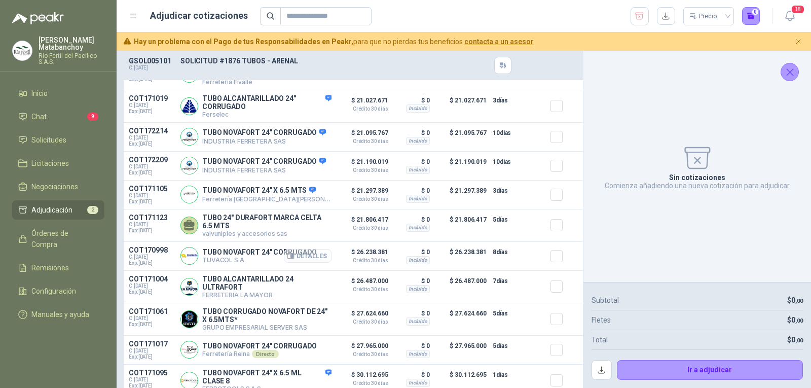
click at [308, 262] on button "Detalles" at bounding box center [308, 256] width 48 height 14
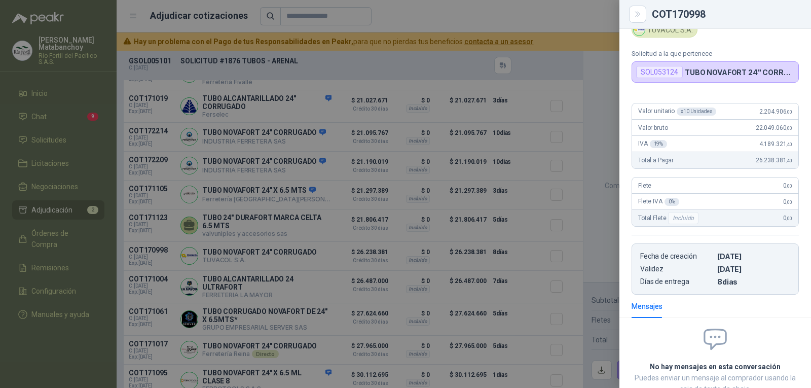
scroll to position [0, 0]
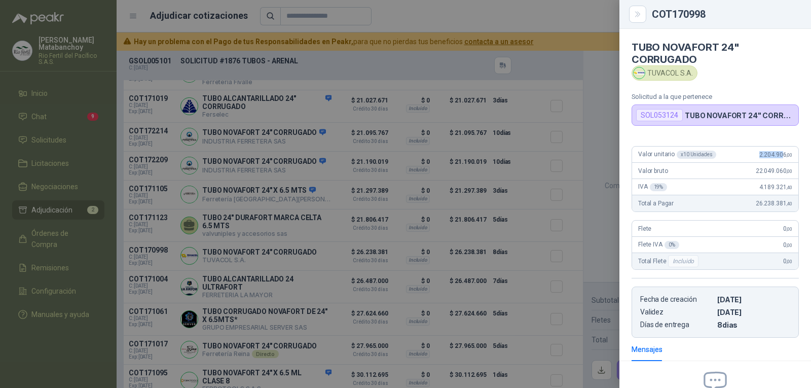
drag, startPoint x: 748, startPoint y: 155, endPoint x: 775, endPoint y: 155, distance: 26.9
click at [775, 155] on div "Valor unitario x 10 Unidades 2.204.906 ,00" at bounding box center [715, 154] width 166 height 16
click at [775, 155] on span "2.204.906 ,00" at bounding box center [775, 154] width 33 height 7
drag, startPoint x: 738, startPoint y: 186, endPoint x: 775, endPoint y: 186, distance: 37.0
click at [775, 186] on div "IVA 19 % 4.189.321 ,40" at bounding box center [715, 187] width 166 height 16
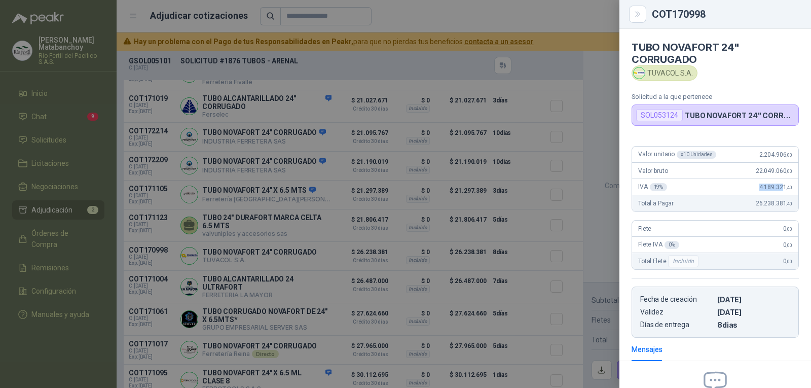
click at [775, 186] on span "4.189.321 ,40" at bounding box center [775, 186] width 33 height 7
click at [499, 279] on div at bounding box center [405, 194] width 811 height 388
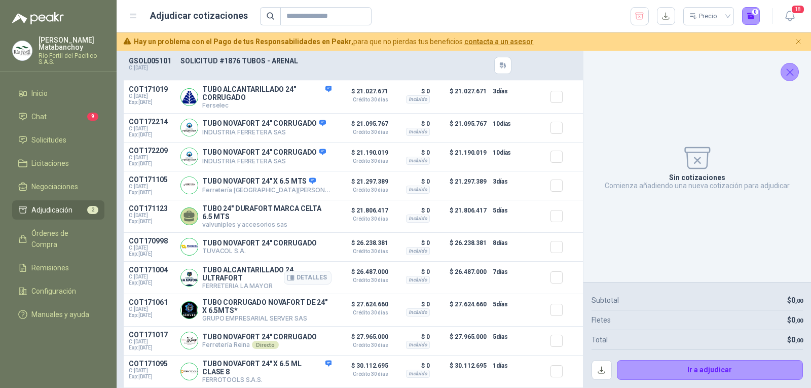
scroll to position [637, 0]
click at [310, 241] on button "Detalles" at bounding box center [308, 247] width 48 height 14
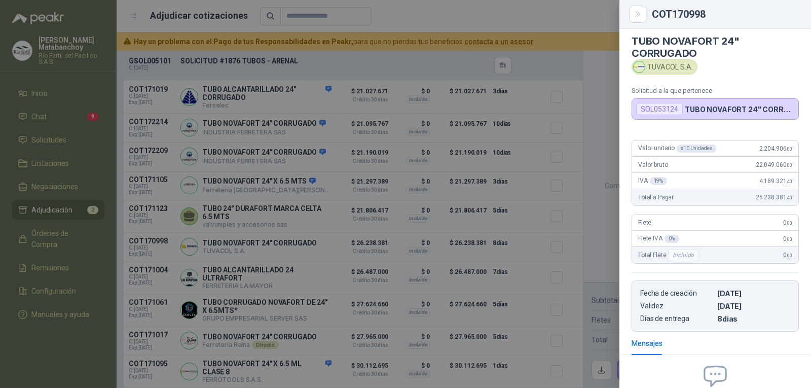
scroll to position [0, 0]
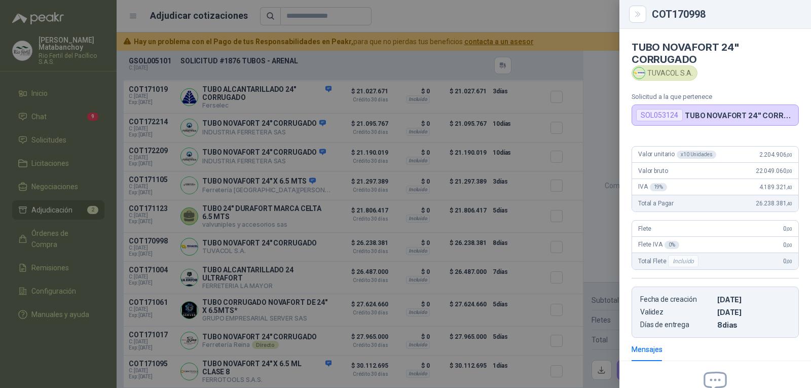
click at [422, 218] on div at bounding box center [405, 194] width 811 height 388
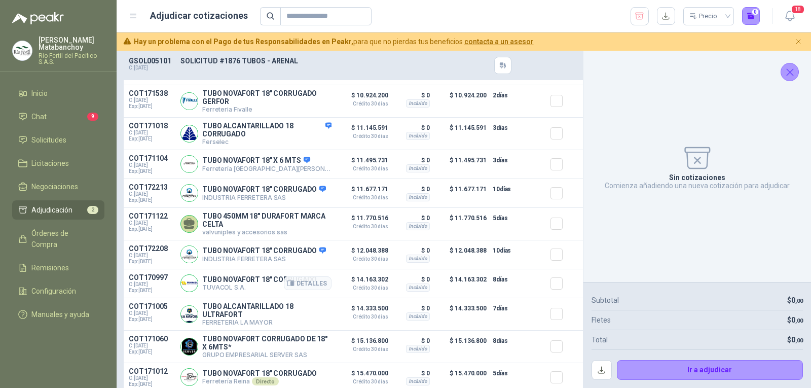
scroll to position [152, 0]
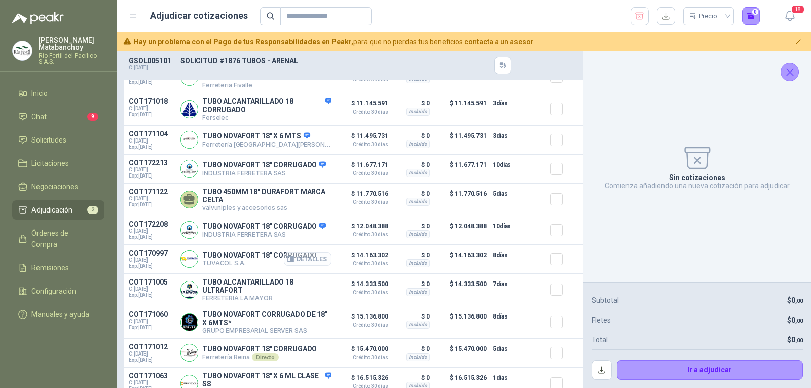
click at [297, 263] on button "Detalles" at bounding box center [308, 259] width 48 height 14
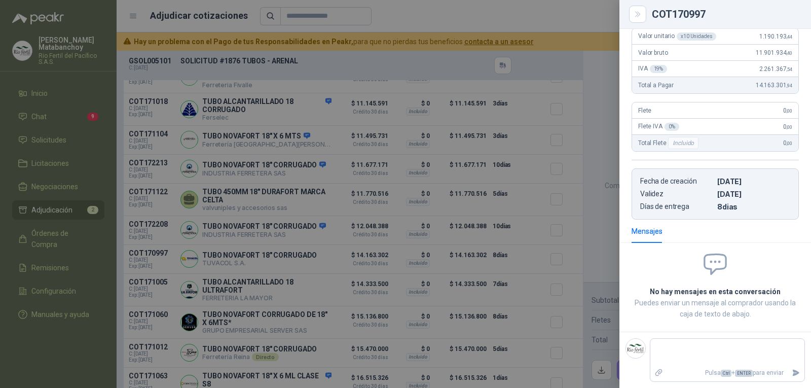
scroll to position [0, 0]
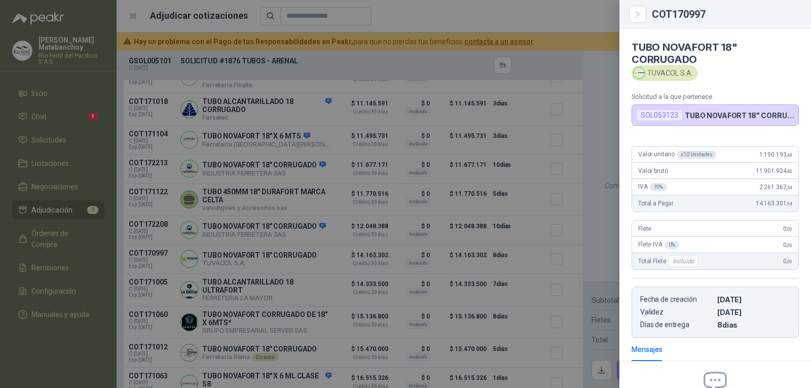
click at [462, 224] on div at bounding box center [405, 194] width 811 height 388
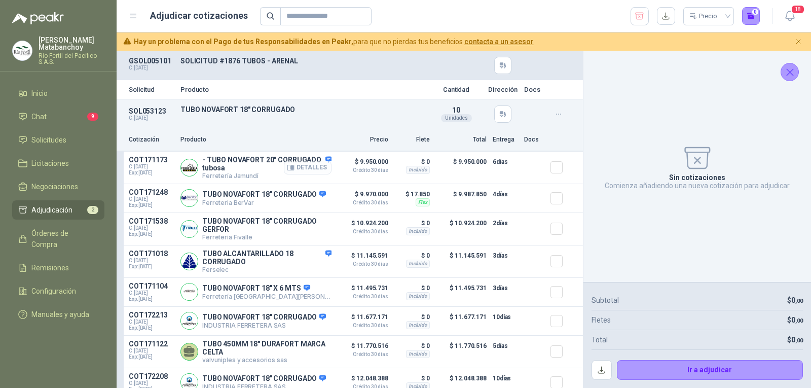
click at [300, 168] on button "Detalles" at bounding box center [308, 168] width 48 height 14
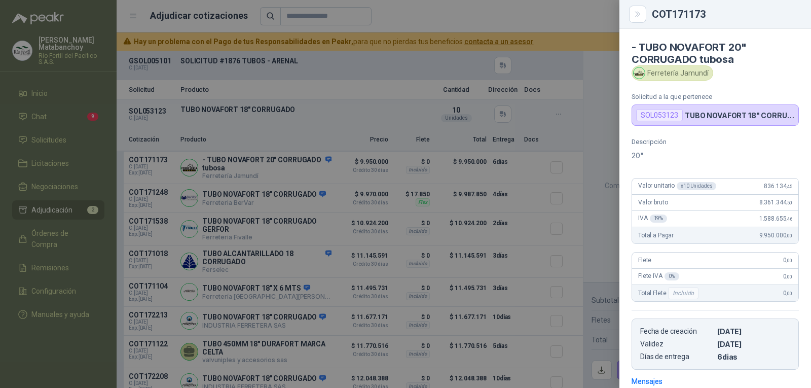
click at [363, 199] on div at bounding box center [405, 194] width 811 height 388
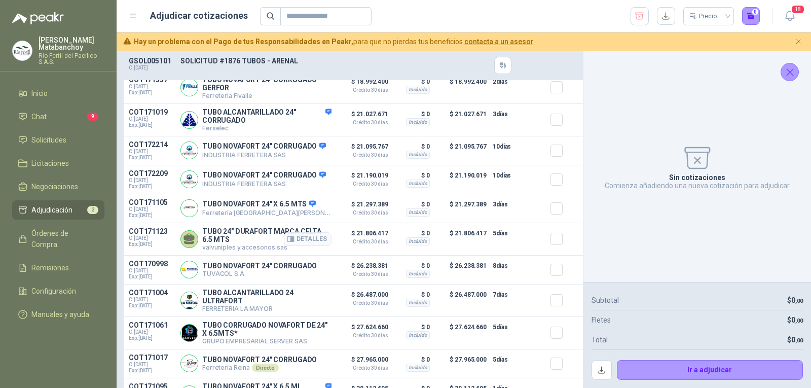
scroll to position [637, 0]
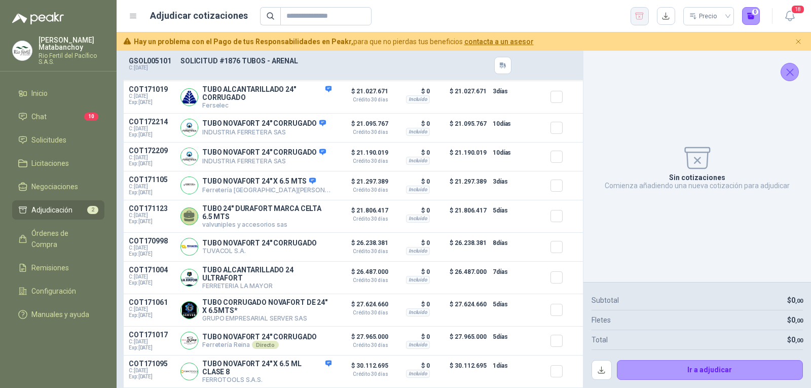
click at [637, 12] on icon "button" at bounding box center [639, 16] width 10 height 10
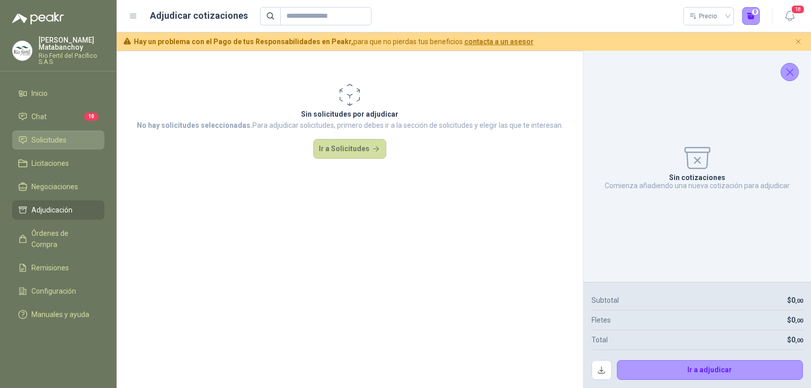
click at [47, 134] on link "Solicitudes" at bounding box center [58, 139] width 92 height 19
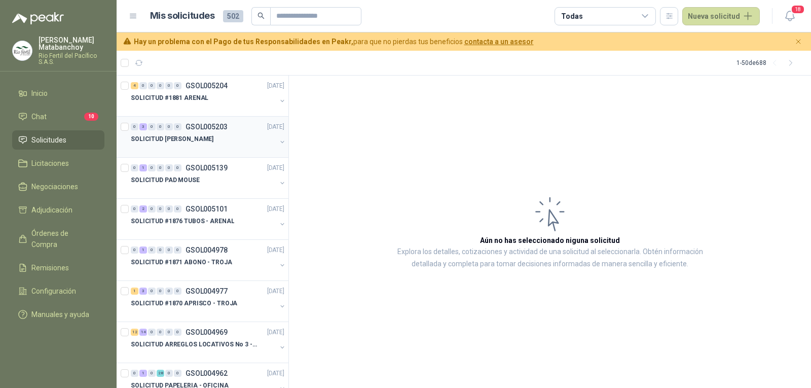
click at [222, 131] on div "0 3 0 0 0 0 GSOL005203 [DATE]" at bounding box center [209, 127] width 156 height 12
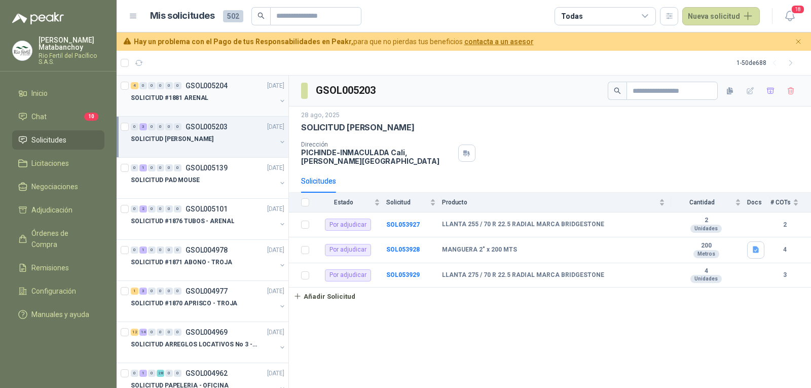
click at [214, 100] on div "SOLICITUD #1881 ARENAL" at bounding box center [203, 98] width 145 height 12
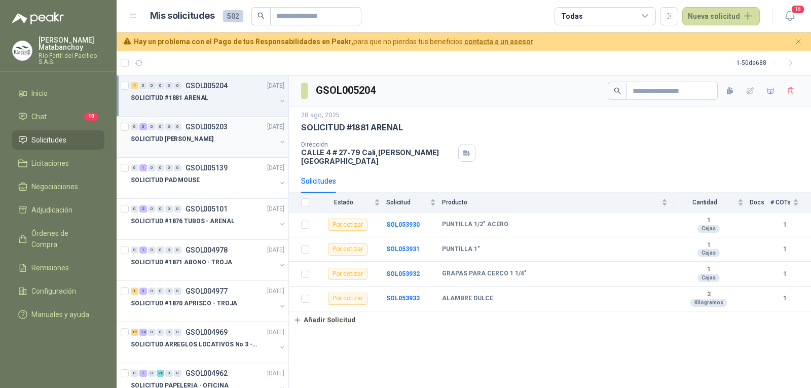
click at [219, 134] on div "SOLICITUD [PERSON_NAME]" at bounding box center [203, 139] width 145 height 12
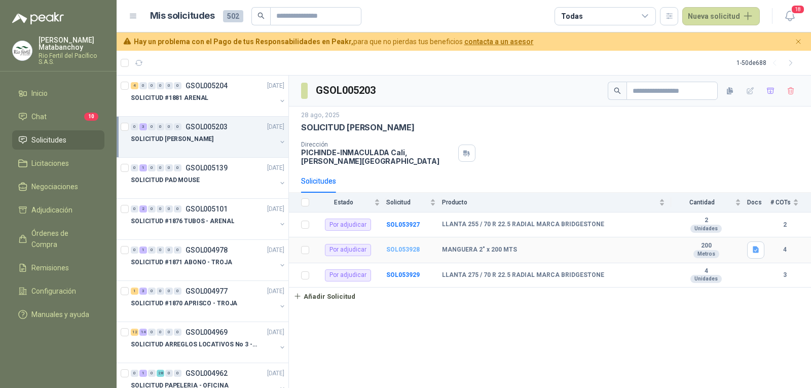
click at [398, 246] on b "SOL053928" at bounding box center [402, 249] width 33 height 7
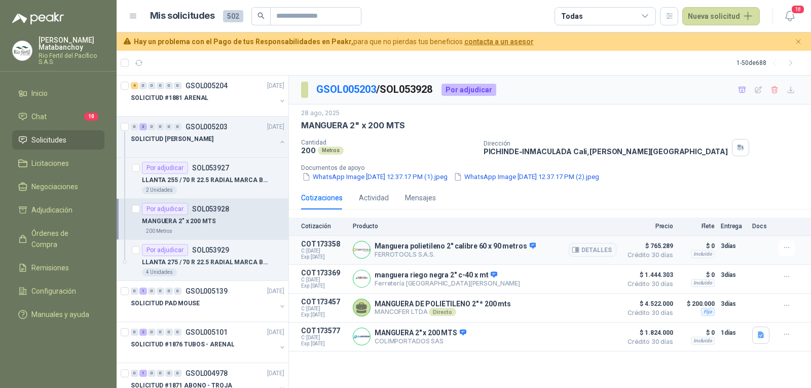
click at [484, 243] on p "Manguera polietileno 2″ calibre 60 x 90 metros" at bounding box center [454, 246] width 161 height 9
click at [485, 242] on p "Manguera polietileno 2″ calibre 60 x 90 metros" at bounding box center [454, 246] width 161 height 9
copy p "Manguera polietileno 2″ calibre 60 x 90 metros"
click at [495, 237] on article "COT173358 C: [DATE] Exp: [DATE] Manguera polietileno 2″ calibre 60 x 90 metros …" at bounding box center [550, 250] width 522 height 29
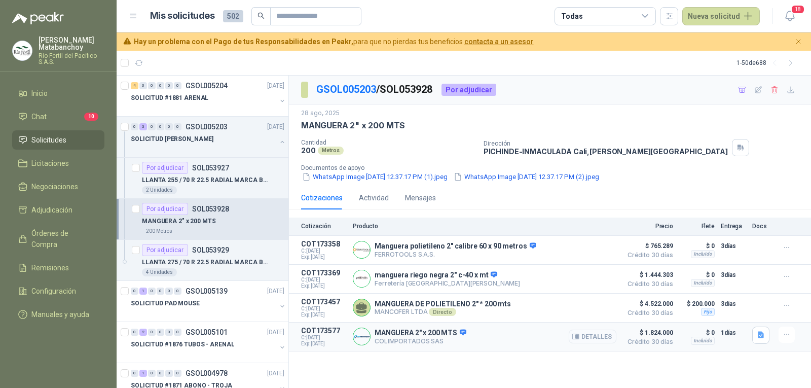
click at [583, 339] on button "Detalles" at bounding box center [592, 336] width 48 height 14
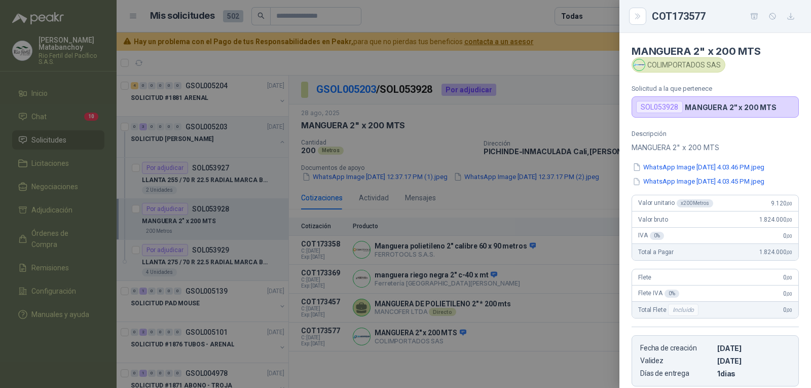
click at [542, 262] on div at bounding box center [405, 194] width 811 height 388
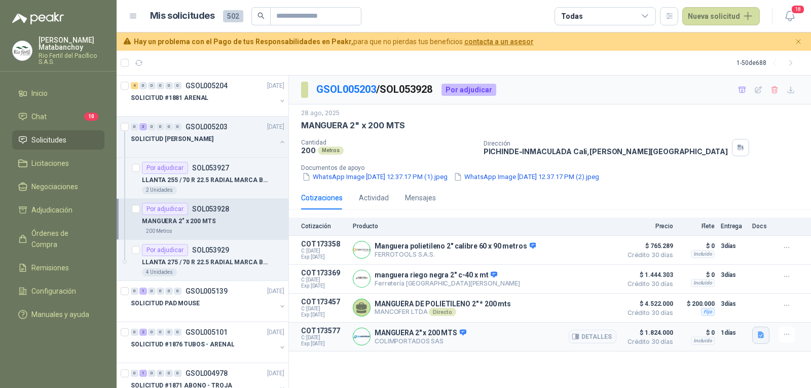
click at [766, 339] on button "button" at bounding box center [760, 334] width 17 height 17
click at [671, 301] on button "WhatsApp Image [DATE] 4.03.46 PM.jpeg" at bounding box center [696, 303] width 134 height 11
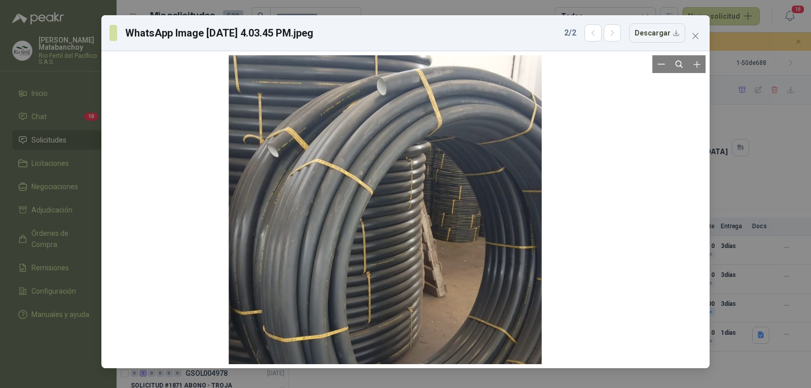
drag, startPoint x: 557, startPoint y: 99, endPoint x: 509, endPoint y: 212, distance: 122.8
click at [512, 212] on div at bounding box center [384, 254] width 313 height 555
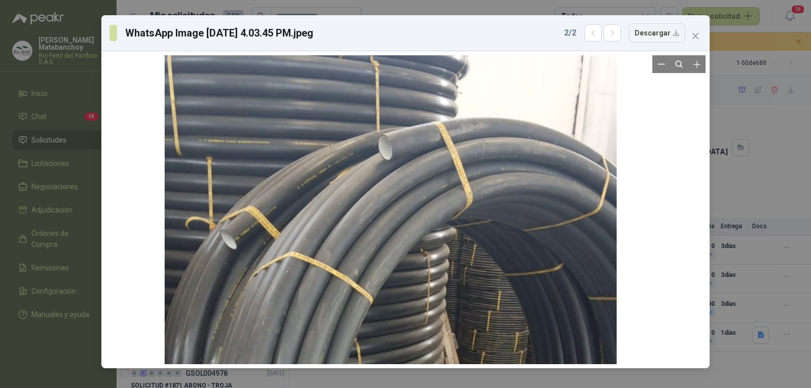
drag, startPoint x: 405, startPoint y: 163, endPoint x: 408, endPoint y: 205, distance: 42.2
click at [408, 205] on div at bounding box center [390, 390] width 451 height 802
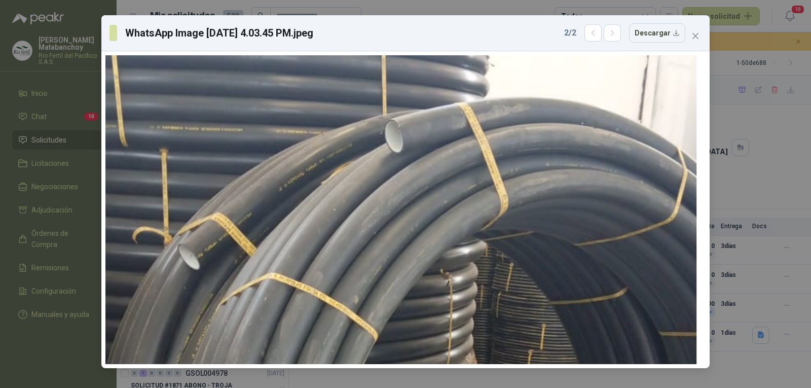
click at [614, 43] on div "2 / 2 Descargar" at bounding box center [624, 32] width 121 height 19
click at [611, 40] on button "button" at bounding box center [611, 32] width 17 height 17
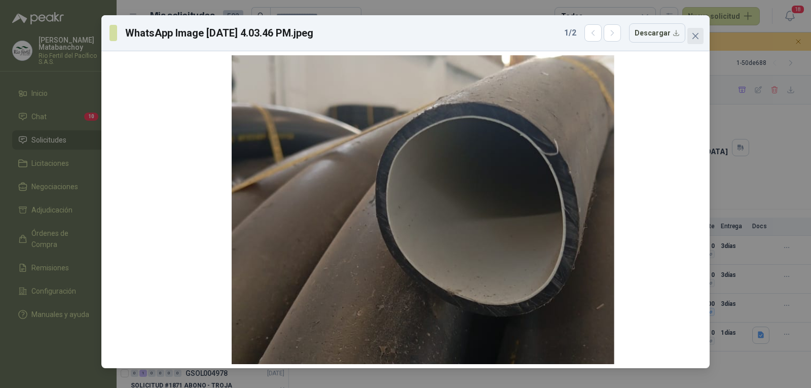
click at [694, 40] on button "Close" at bounding box center [695, 36] width 16 height 16
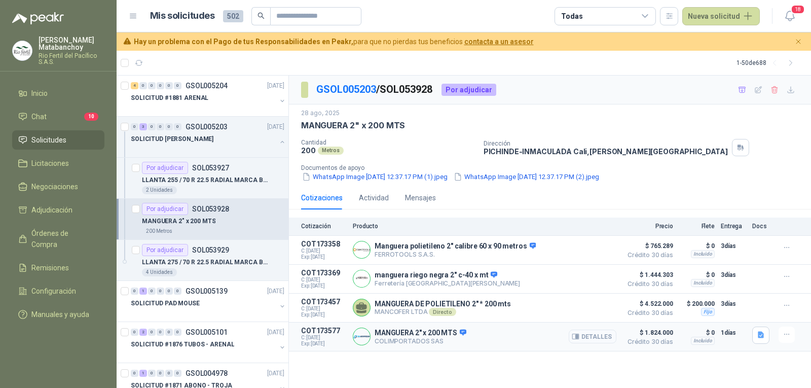
click at [607, 340] on button "Detalles" at bounding box center [592, 336] width 48 height 14
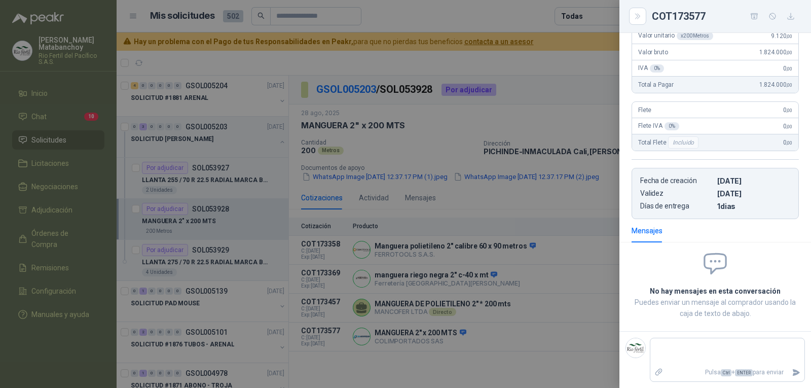
click at [576, 303] on div at bounding box center [405, 194] width 811 height 388
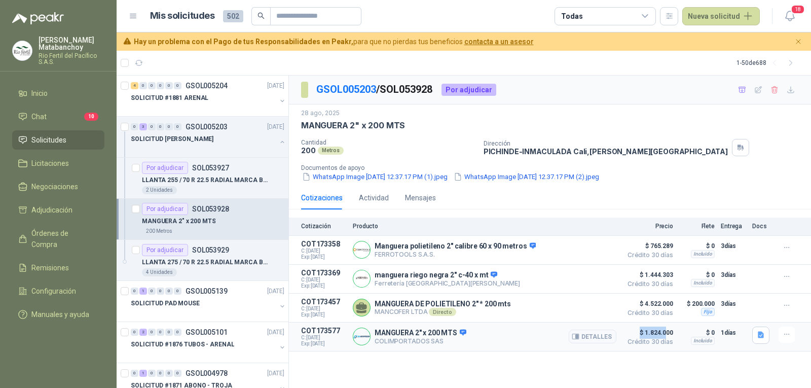
drag, startPoint x: 637, startPoint y: 335, endPoint x: 667, endPoint y: 331, distance: 30.1
click at [667, 331] on span "$ 1.824.000" at bounding box center [647, 332] width 51 height 12
click at [599, 329] on div "Detalles" at bounding box center [592, 336] width 48 height 20
click at [598, 333] on button "Detalles" at bounding box center [592, 336] width 48 height 14
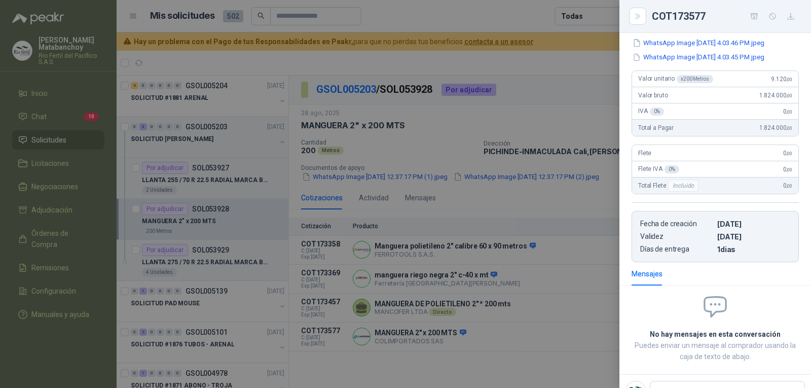
scroll to position [15, 0]
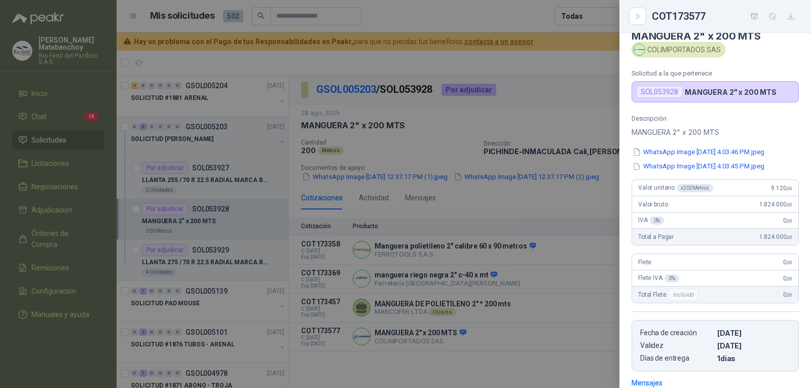
click at [525, 302] on div at bounding box center [405, 194] width 811 height 388
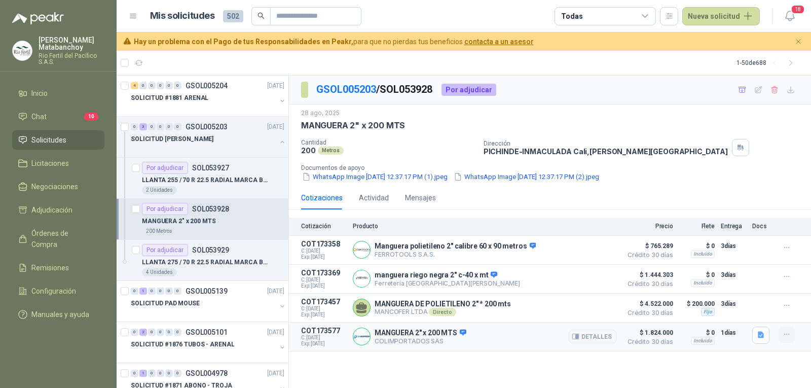
click at [783, 335] on icon "button" at bounding box center [786, 334] width 9 height 9
click at [596, 337] on button "Detalles" at bounding box center [592, 336] width 48 height 14
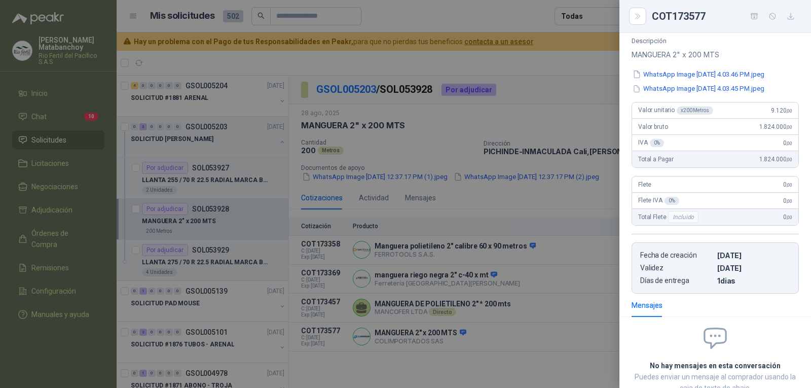
scroll to position [0, 0]
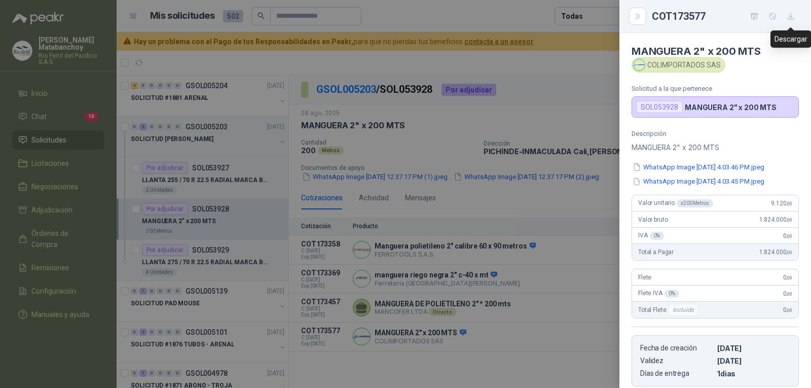
click at [791, 21] on button "button" at bounding box center [790, 16] width 16 height 16
click at [493, 211] on div at bounding box center [405, 194] width 811 height 388
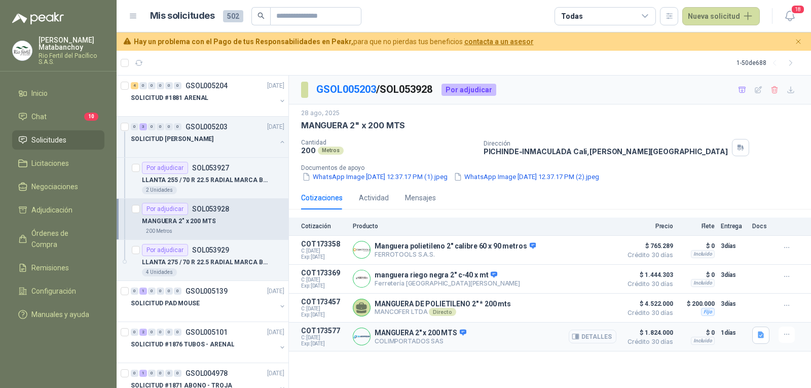
click at [599, 336] on button "Detalles" at bounding box center [592, 336] width 48 height 14
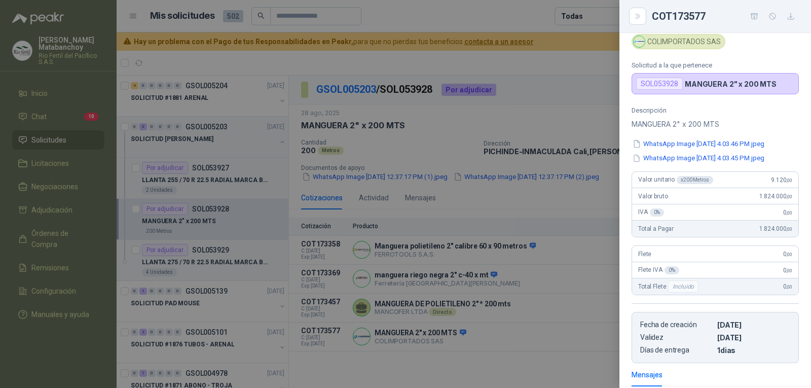
scroll to position [0, 0]
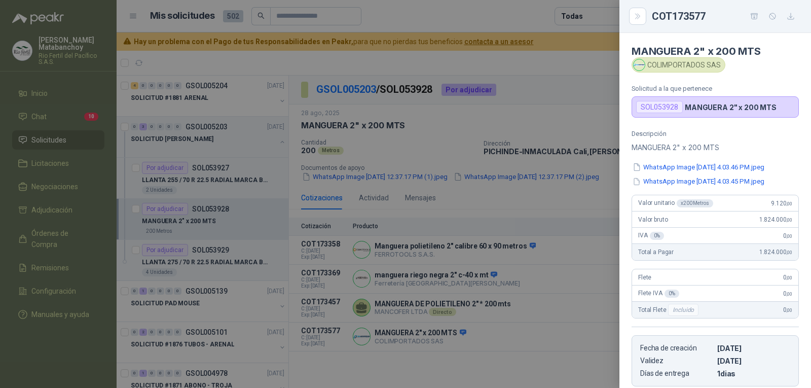
click at [540, 221] on div at bounding box center [405, 194] width 811 height 388
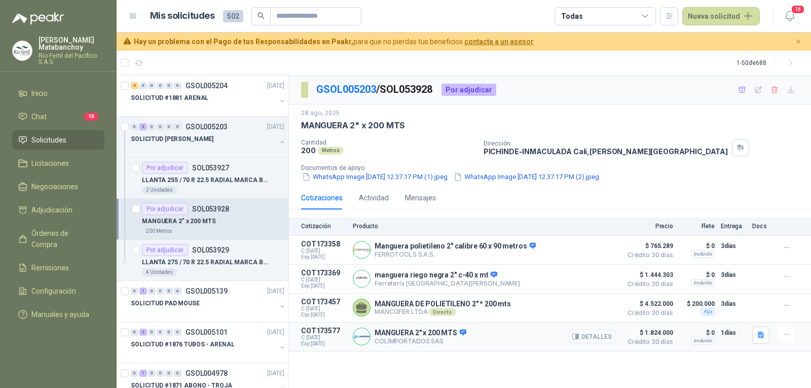
click at [590, 335] on button "Detalles" at bounding box center [592, 336] width 48 height 14
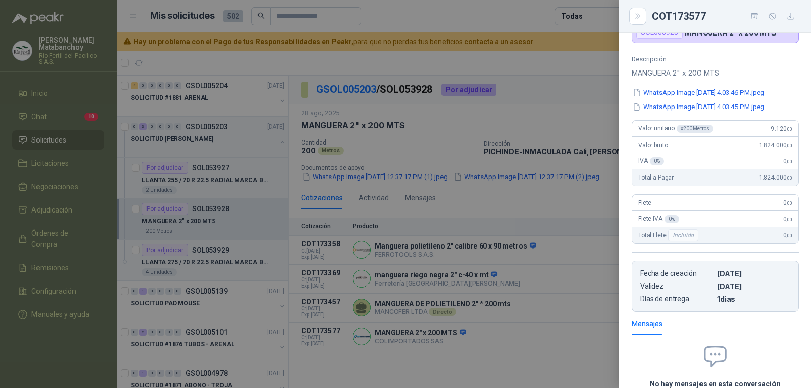
scroll to position [0, 0]
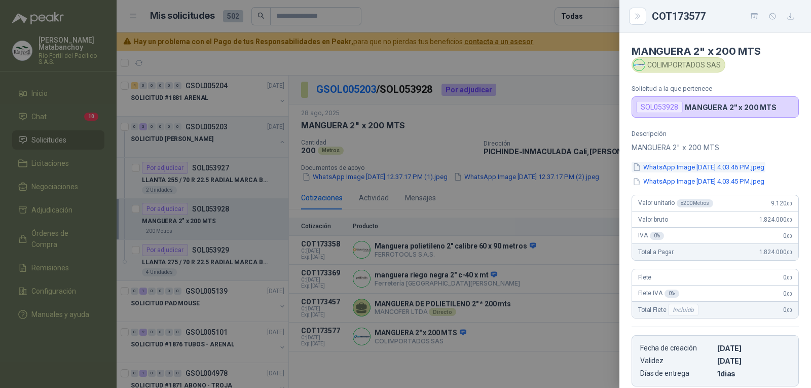
click at [671, 163] on button "WhatsApp Image [DATE] 4.03.46 PM.jpeg" at bounding box center [698, 167] width 134 height 11
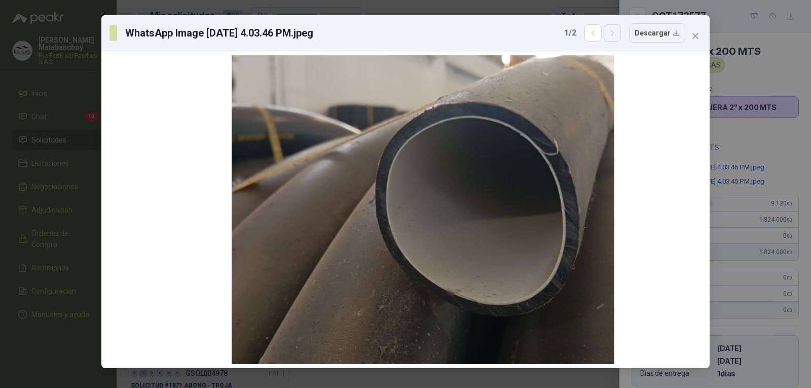
click at [614, 29] on icon "button" at bounding box center [612, 33] width 9 height 9
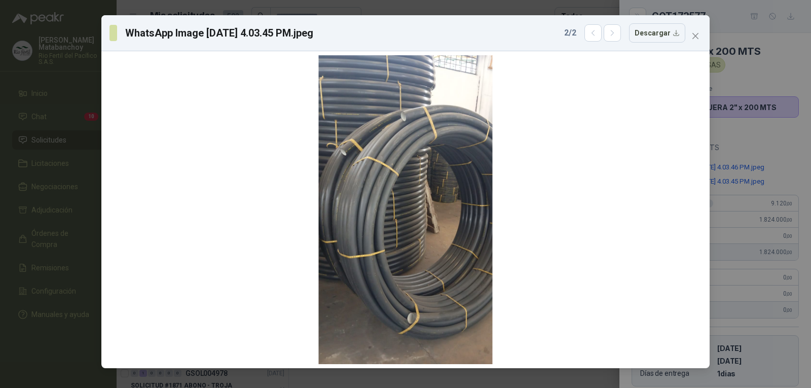
click at [581, 35] on div "2 / 2 Descargar" at bounding box center [624, 32] width 121 height 19
click at [594, 36] on icon "button" at bounding box center [593, 33] width 9 height 9
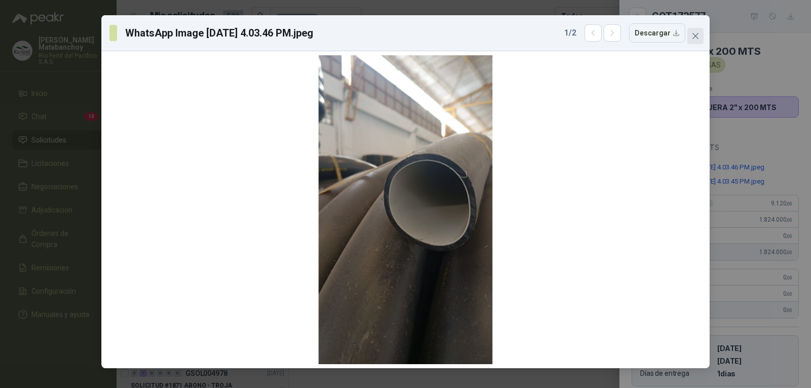
click at [694, 37] on icon "close" at bounding box center [695, 36] width 6 height 6
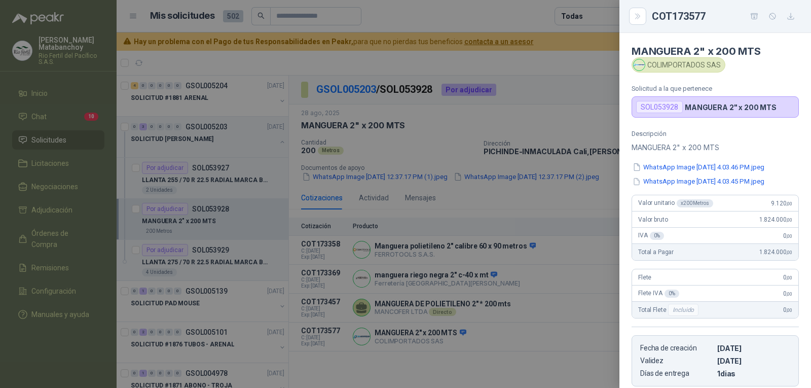
click at [464, 246] on div at bounding box center [405, 194] width 811 height 388
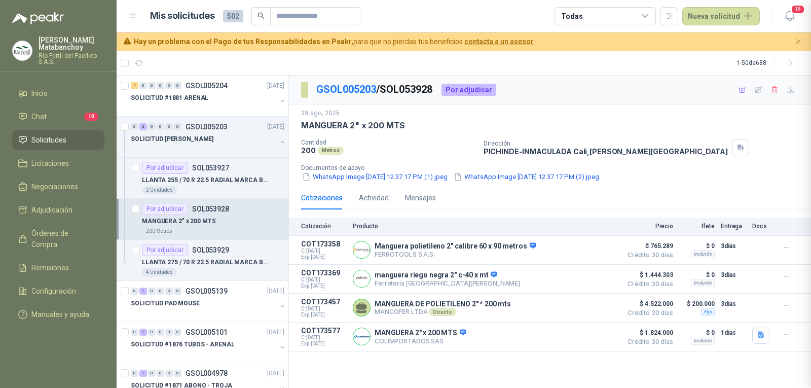
scroll to position [167, 0]
click at [434, 176] on button "WhatsApp Image [DATE] 12.37.17 PM (1).jpeg" at bounding box center [374, 176] width 147 height 11
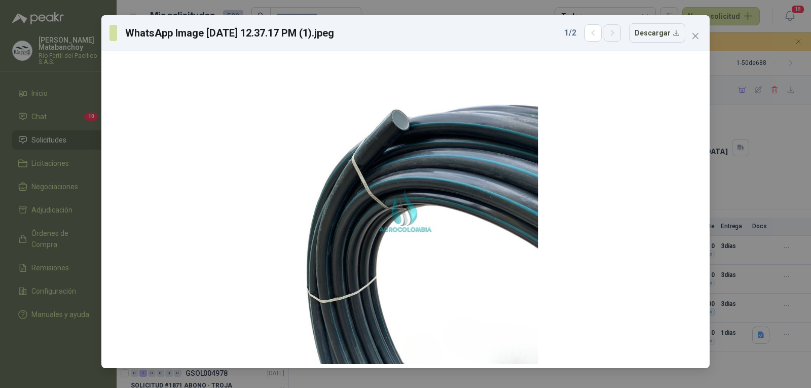
click at [617, 41] on button "button" at bounding box center [611, 32] width 17 height 17
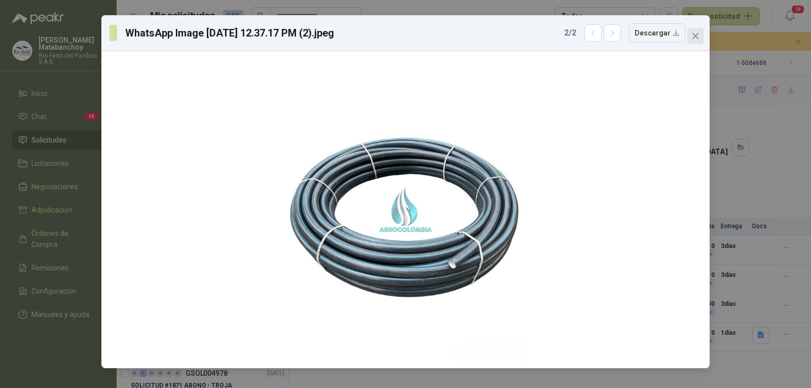
click at [696, 30] on button "Close" at bounding box center [695, 36] width 16 height 16
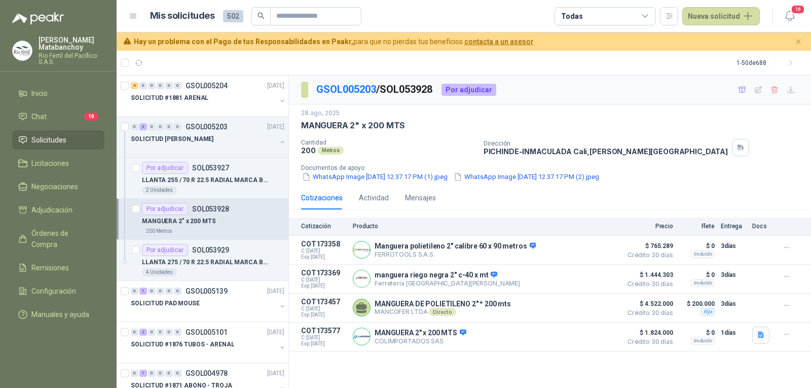
click at [483, 371] on div "GSOL005203 / SOL053928 Por adjudicar [DATE] MANGUERA 2" x 200 MTS Cantidad 200 …" at bounding box center [550, 231] width 522 height 313
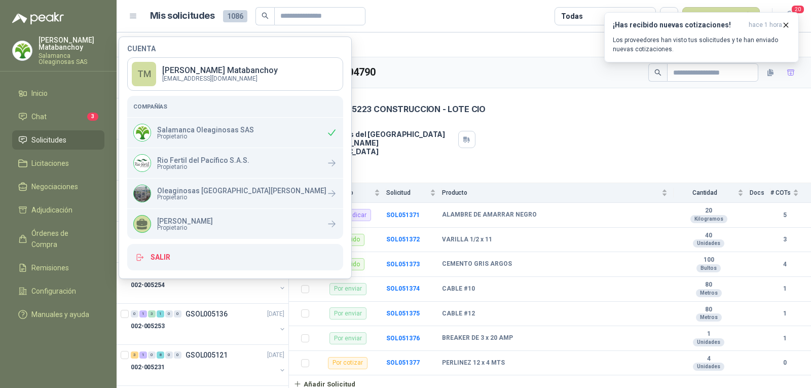
scroll to position [101, 0]
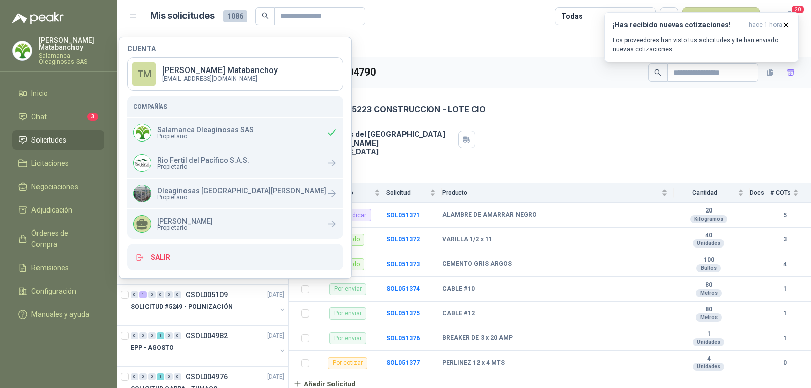
drag, startPoint x: 497, startPoint y: 121, endPoint x: 553, endPoint y: 55, distance: 86.9
click at [498, 121] on div "8 ago, 2025 SOLICITUD #5223 CONSTRUCCION - LOTE CIO Dirección 500 mts antes del…" at bounding box center [550, 123] width 498 height 63
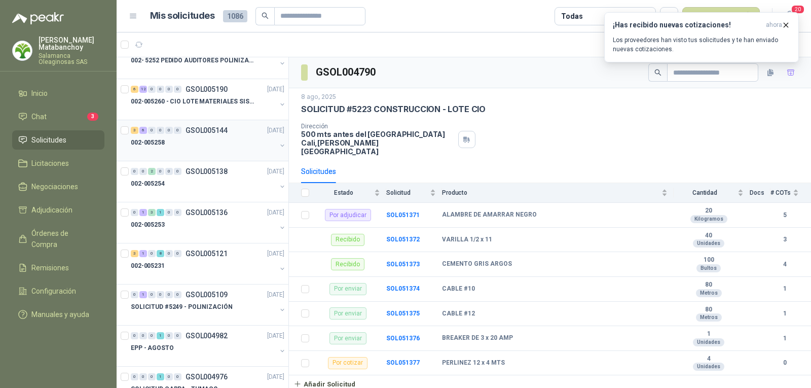
scroll to position [0, 0]
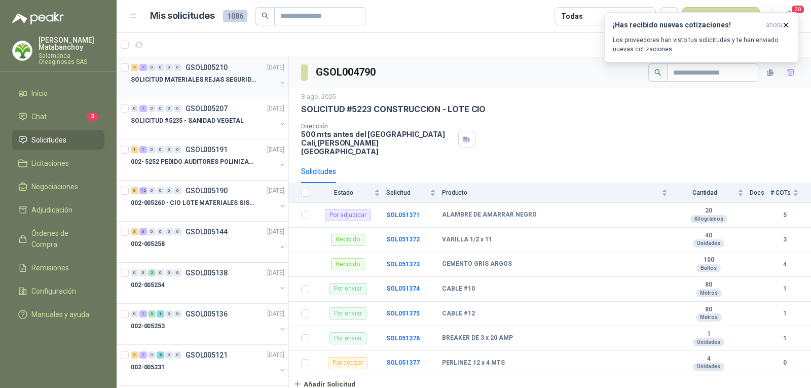
click at [207, 82] on p "SOLICITUD MATERIALES REJAS SEGURIDAD - OFICINA" at bounding box center [194, 80] width 126 height 10
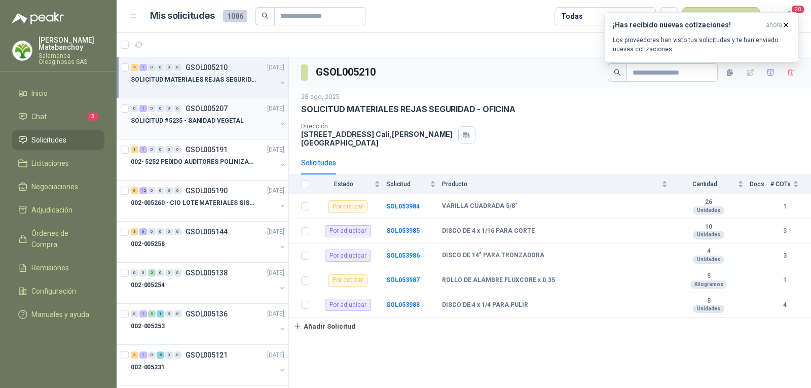
click at [196, 113] on div "0 1 0 0 0 0 GSOL005207 28/08/25" at bounding box center [209, 108] width 156 height 12
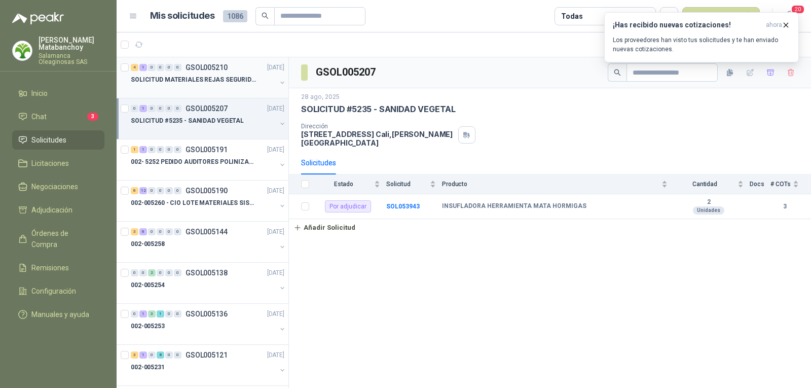
click at [237, 70] on div "4 1 0 0 0 0 GSOL005210 28/08/25" at bounding box center [209, 67] width 156 height 12
